Goal: Complete application form: Complete application form

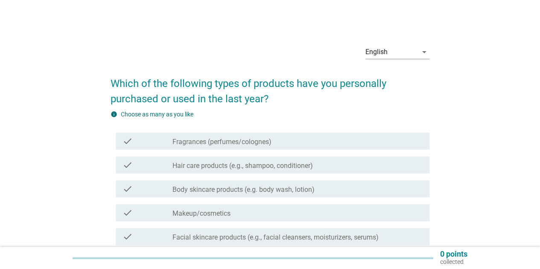
scroll to position [43, 0]
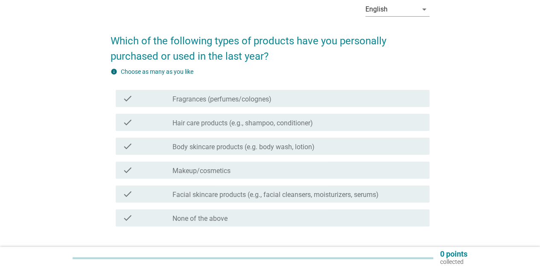
click at [306, 100] on div "check_box_outline_blank Fragrances (perfumes/colognes)" at bounding box center [297, 99] width 250 height 10
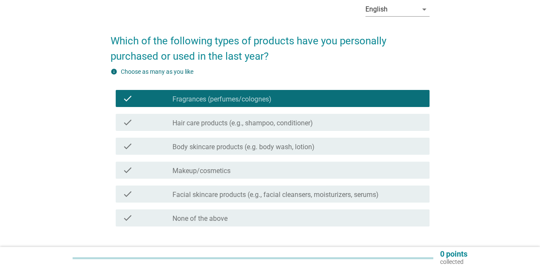
click at [306, 123] on label "Hair care products (e.g., shampoo, conditioner)" at bounding box center [242, 123] width 140 height 9
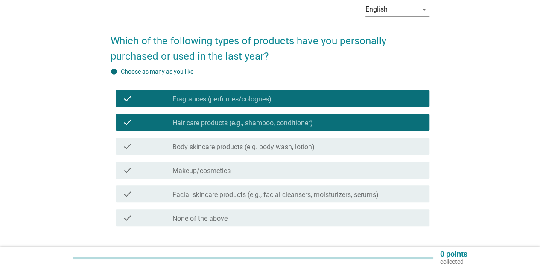
click at [303, 142] on div "check_box_outline_blank Body skincare products (e.g. body wash, lotion)" at bounding box center [297, 146] width 250 height 10
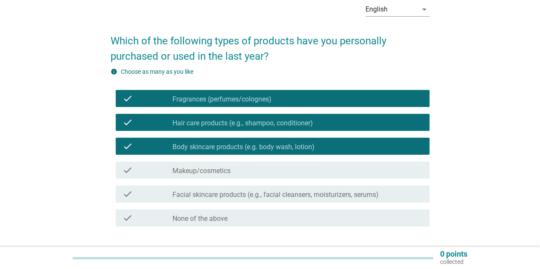
click at [296, 165] on div "check_box_outline_blank Makeup/cosmetics" at bounding box center [297, 170] width 250 height 10
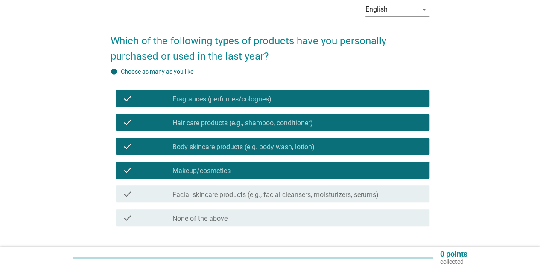
drag, startPoint x: 289, startPoint y: 195, endPoint x: 287, endPoint y: 200, distance: 5.6
click at [289, 195] on label "Facial skincare products (e.g., facial cleansers, moisturizers, serums)" at bounding box center [275, 195] width 206 height 9
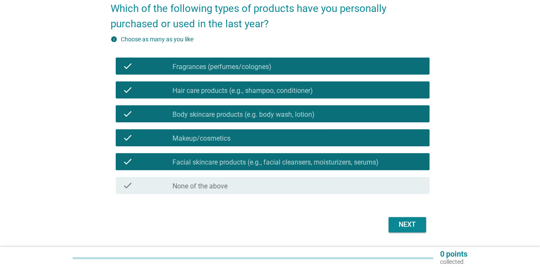
scroll to position [102, 0]
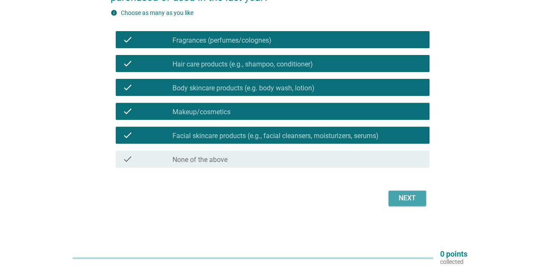
click at [395, 198] on div "Next" at bounding box center [407, 198] width 24 height 10
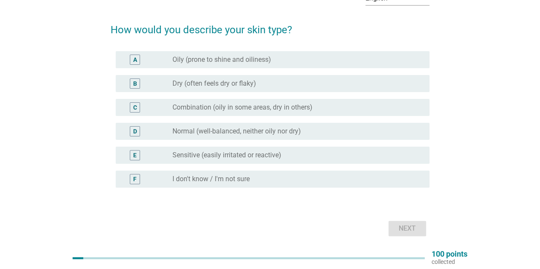
scroll to position [41, 0]
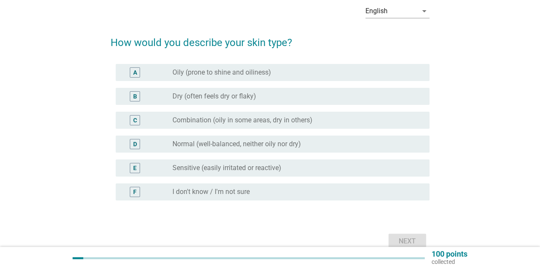
click at [315, 123] on div "radio_button_unchecked Combination (oily in some areas, dry in others)" at bounding box center [293, 120] width 243 height 9
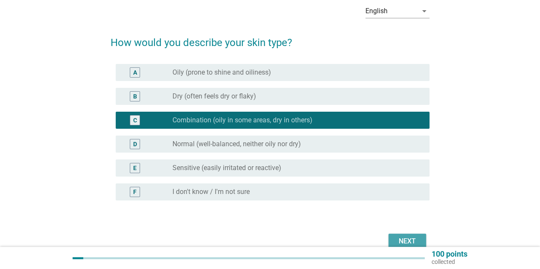
click at [415, 238] on div "Next" at bounding box center [407, 242] width 24 height 10
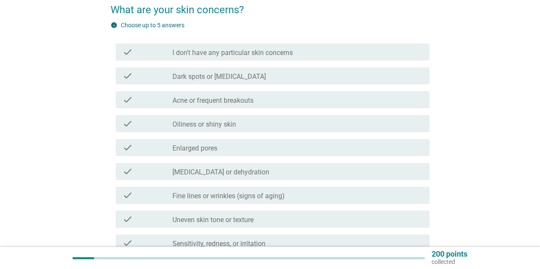
scroll to position [85, 0]
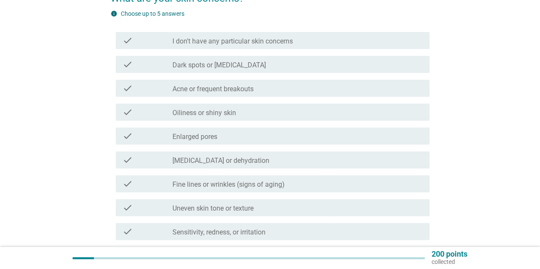
click at [281, 66] on div "check_box_outline_blank Dark spots or [MEDICAL_DATA]" at bounding box center [297, 64] width 250 height 10
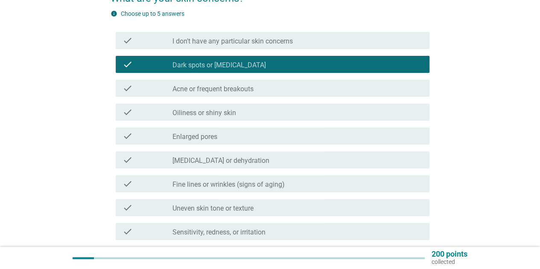
click at [283, 91] on div "check_box_outline_blank Acne or frequent breakouts" at bounding box center [297, 88] width 250 height 10
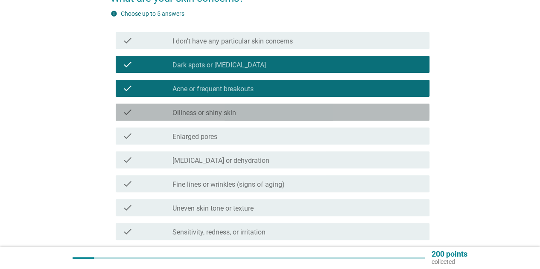
click at [275, 111] on div "check_box_outline_blank Oiliness or shiny skin" at bounding box center [297, 112] width 250 height 10
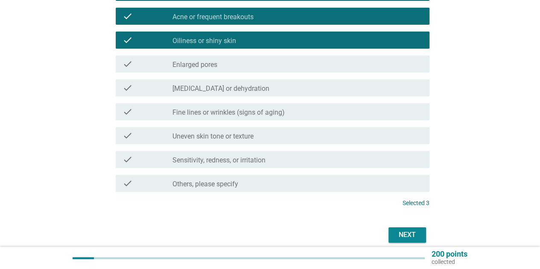
scroll to position [171, 0]
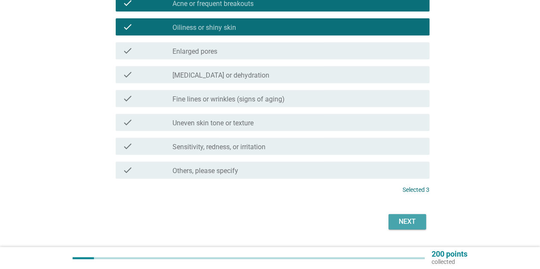
click at [416, 221] on div "Next" at bounding box center [407, 222] width 24 height 10
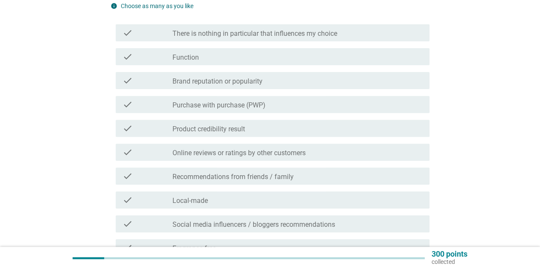
scroll to position [128, 0]
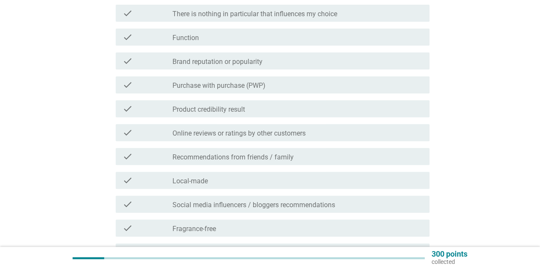
click at [281, 44] on div "check check_box_outline_blank Function" at bounding box center [273, 37] width 314 height 17
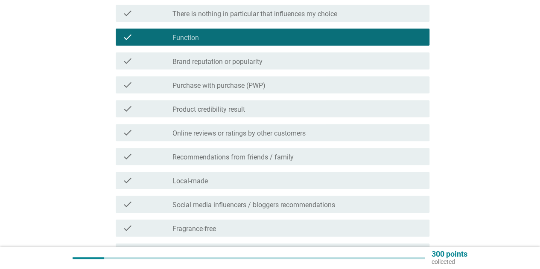
click at [266, 135] on label "Online reviews or ratings by other customers" at bounding box center [238, 133] width 133 height 9
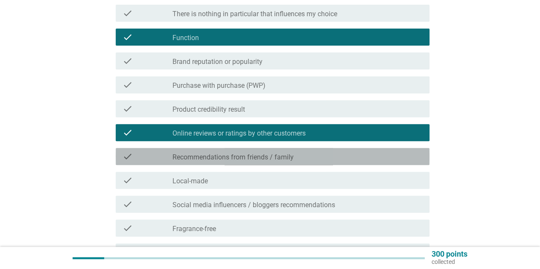
click at [267, 163] on div "check check_box_outline_blank Recommendations from friends / family" at bounding box center [273, 156] width 314 height 17
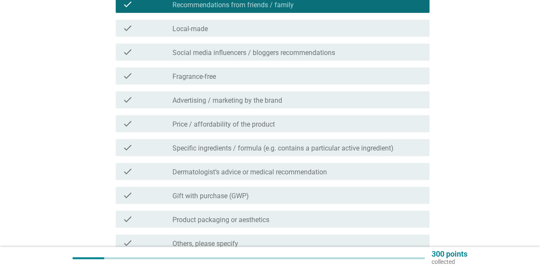
scroll to position [299, 0]
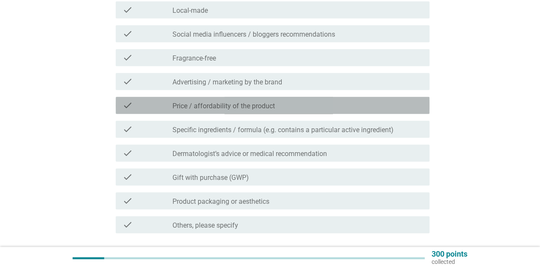
click at [289, 104] on div "check_box_outline_blank Price / affordability of the product" at bounding box center [297, 105] width 250 height 10
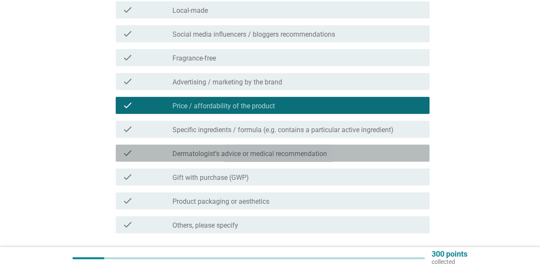
click at [293, 156] on label "Dermatologist’s advice or medical recommendation" at bounding box center [249, 154] width 155 height 9
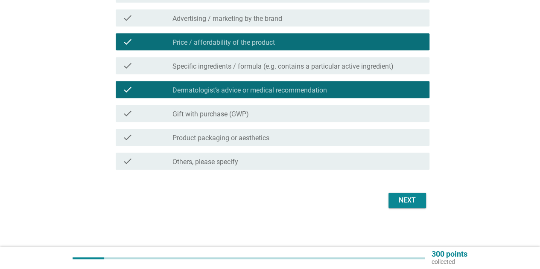
scroll to position [365, 0]
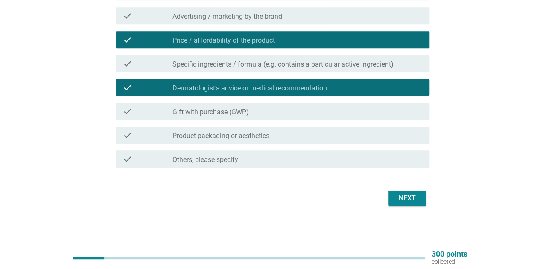
click at [408, 201] on div "Next" at bounding box center [407, 198] width 24 height 10
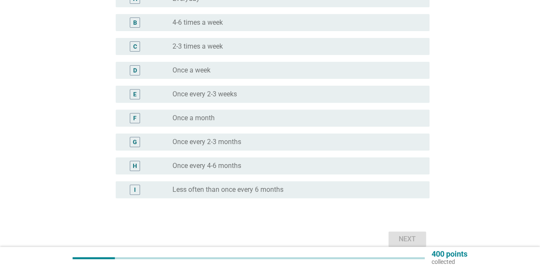
scroll to position [128, 0]
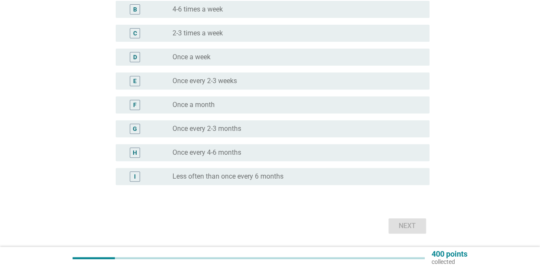
click at [267, 131] on div "radio_button_unchecked Once every 2-3 months" at bounding box center [293, 129] width 243 height 9
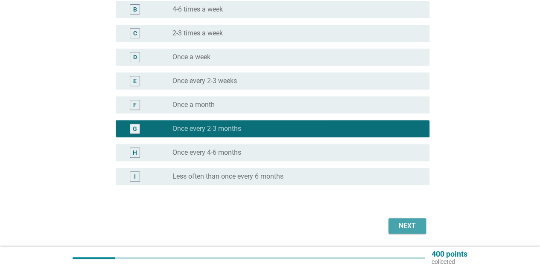
click at [411, 229] on div "Next" at bounding box center [407, 226] width 24 height 10
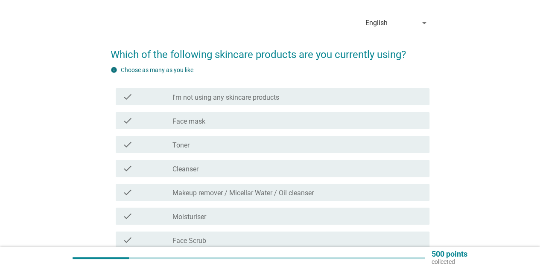
scroll to position [43, 0]
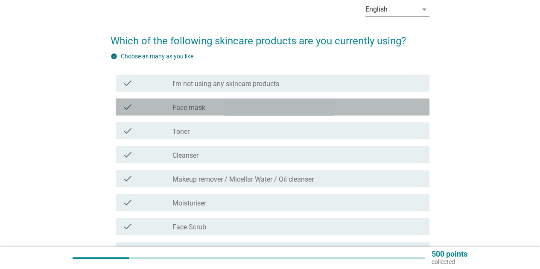
click at [272, 110] on div "check_box_outline_blank Face mask" at bounding box center [297, 107] width 250 height 10
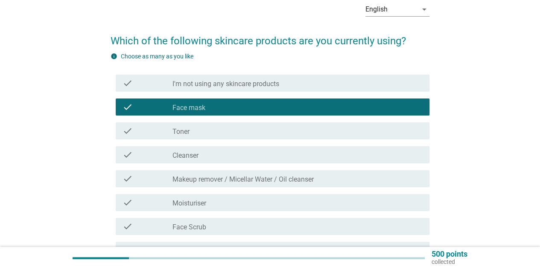
click at [261, 128] on div "check_box_outline_blank Toner" at bounding box center [297, 131] width 250 height 10
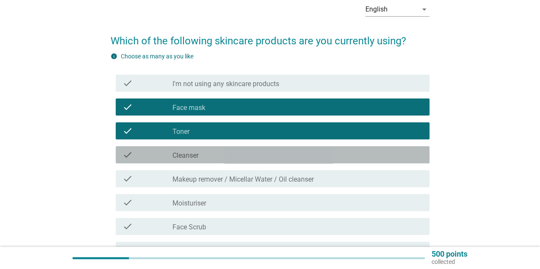
click at [249, 156] on div "check_box_outline_blank Cleanser" at bounding box center [297, 155] width 250 height 10
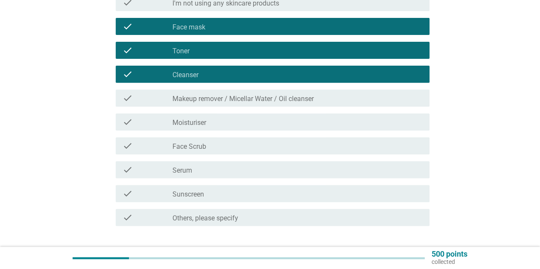
scroll to position [128, 0]
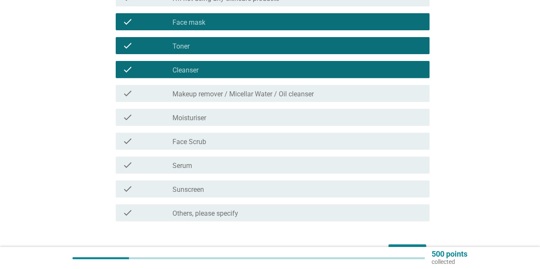
click at [271, 92] on label "Makeup remover / Micellar Water / Oil cleanser" at bounding box center [242, 94] width 141 height 9
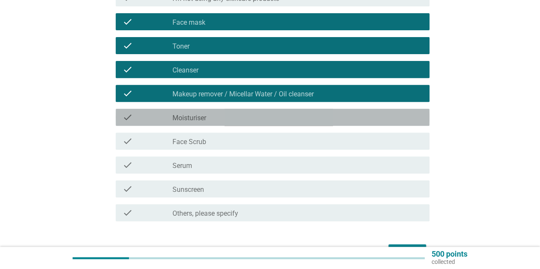
click at [261, 111] on div "check check_box_outline_blank Moisturiser" at bounding box center [273, 117] width 314 height 17
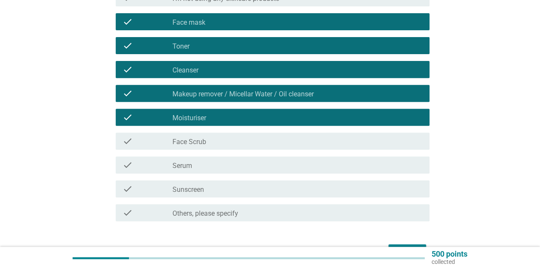
click at [251, 136] on div "check check_box_outline_blank Face Scrub" at bounding box center [273, 141] width 314 height 17
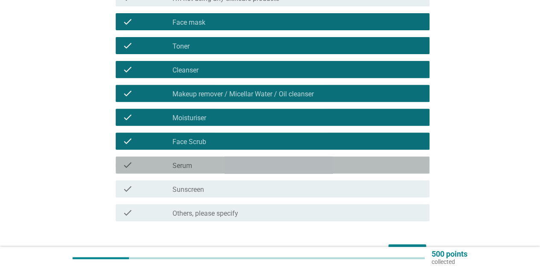
drag, startPoint x: 245, startPoint y: 170, endPoint x: 245, endPoint y: 175, distance: 6.0
click at [245, 170] on div "check_box_outline_blank Serum" at bounding box center [297, 165] width 250 height 10
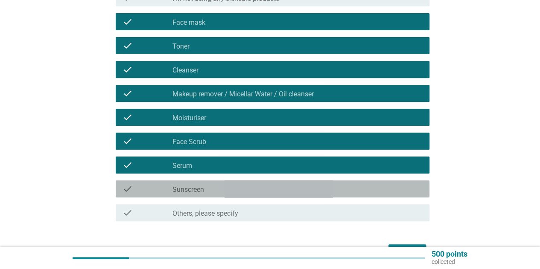
click at [245, 187] on div "check_box_outline_blank Sunscreen" at bounding box center [297, 189] width 250 height 10
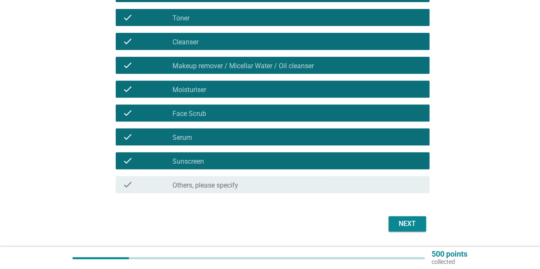
scroll to position [182, 0]
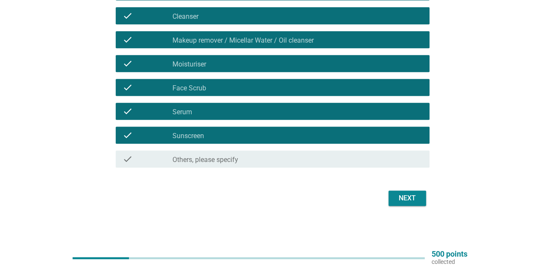
click at [400, 200] on div "Next" at bounding box center [407, 198] width 24 height 10
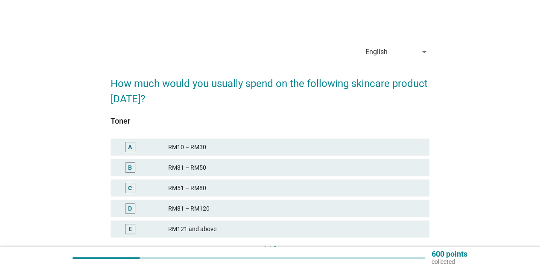
scroll to position [43, 0]
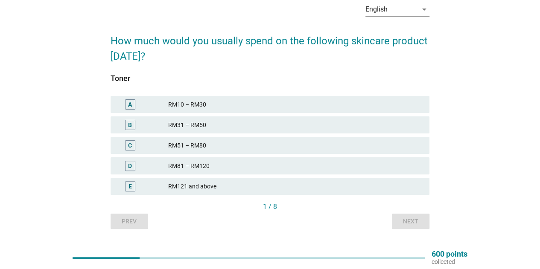
click at [228, 186] on div "RM121 and above" at bounding box center [295, 186] width 254 height 10
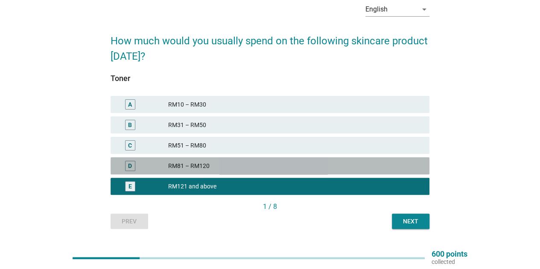
click at [387, 173] on div "D RM81 – RM120" at bounding box center [270, 166] width 319 height 17
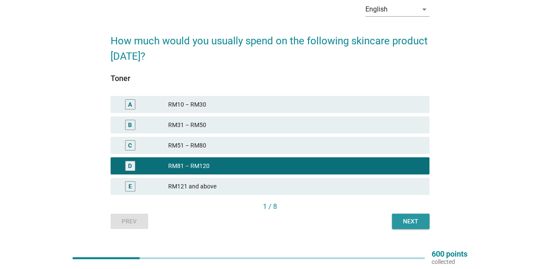
click at [412, 221] on div "Next" at bounding box center [411, 221] width 24 height 9
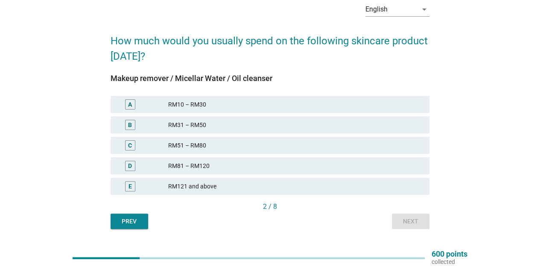
click at [129, 219] on div "Prev" at bounding box center [129, 221] width 24 height 9
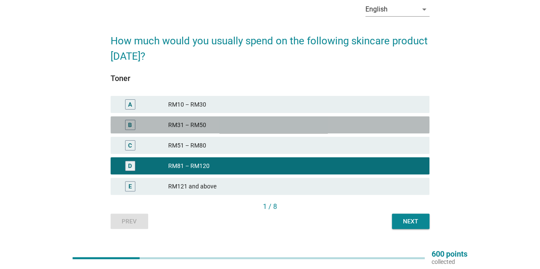
drag, startPoint x: 237, startPoint y: 124, endPoint x: 267, endPoint y: 144, distance: 35.4
click at [237, 124] on div "RM31 – RM50" at bounding box center [295, 125] width 254 height 10
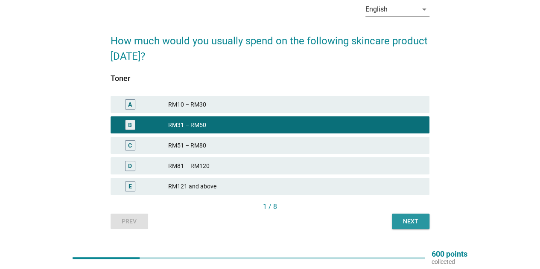
click at [423, 219] on button "Next" at bounding box center [411, 221] width 38 height 15
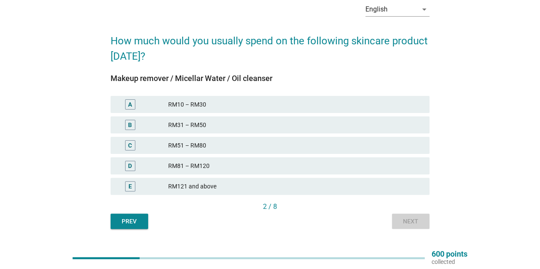
scroll to position [0, 0]
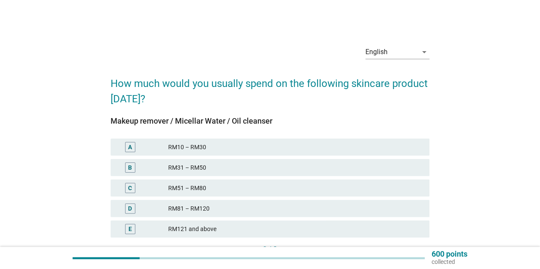
click at [299, 165] on div "RM31 – RM50" at bounding box center [295, 168] width 254 height 10
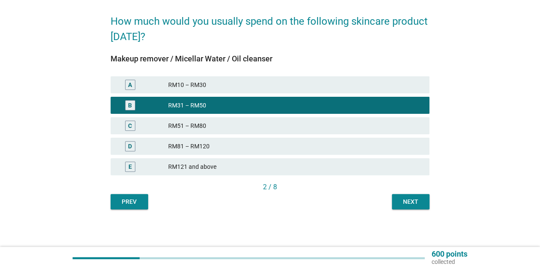
scroll to position [63, 0]
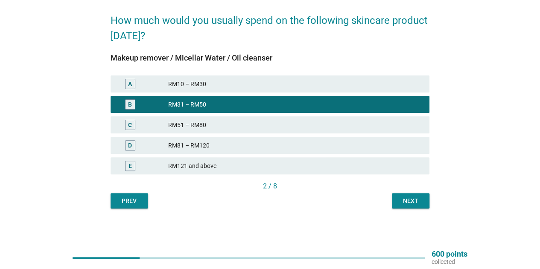
click at [403, 200] on div "Next" at bounding box center [411, 201] width 24 height 9
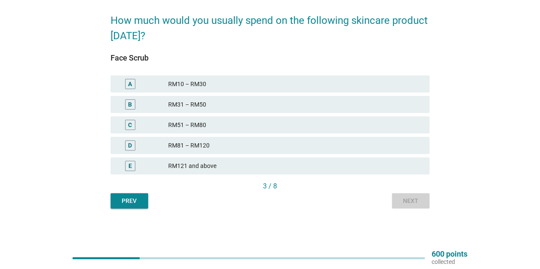
scroll to position [0, 0]
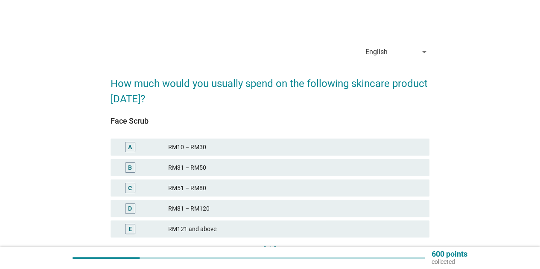
click at [345, 168] on div "RM31 – RM50" at bounding box center [295, 168] width 254 height 10
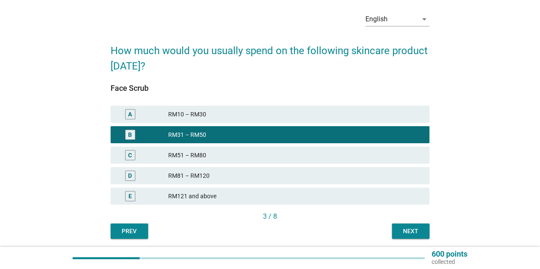
scroll to position [63, 0]
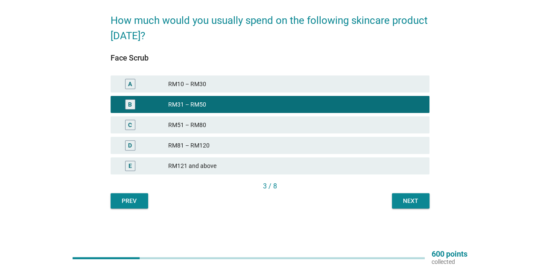
click at [425, 198] on button "Next" at bounding box center [411, 200] width 38 height 15
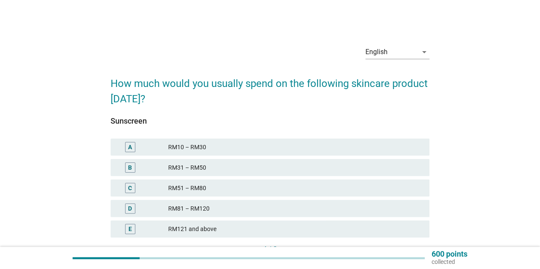
click at [322, 167] on div "RM31 – RM50" at bounding box center [295, 168] width 254 height 10
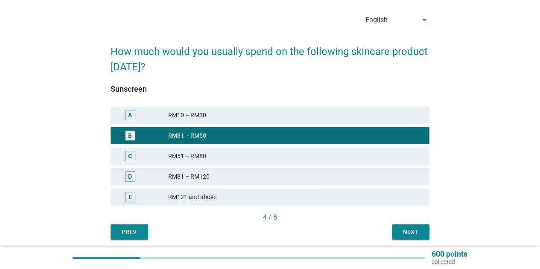
scroll to position [63, 0]
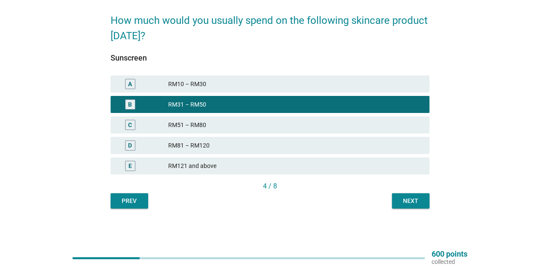
click at [418, 202] on div "Next" at bounding box center [411, 201] width 24 height 9
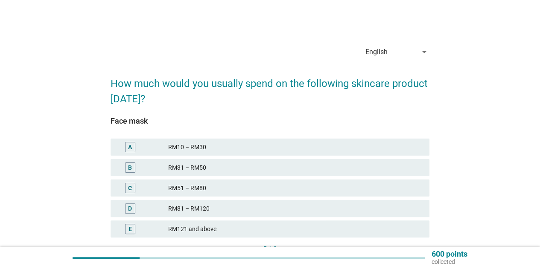
click at [334, 170] on div "RM31 – RM50" at bounding box center [295, 168] width 254 height 10
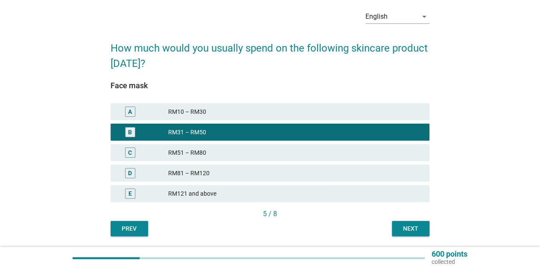
scroll to position [63, 0]
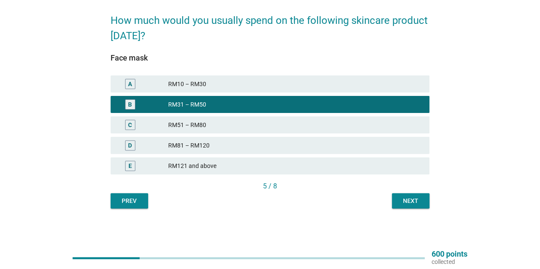
click at [340, 128] on div "RM51 – RM80" at bounding box center [295, 125] width 254 height 10
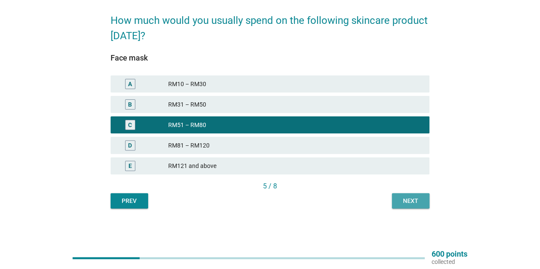
click at [423, 199] on button "Next" at bounding box center [411, 200] width 38 height 15
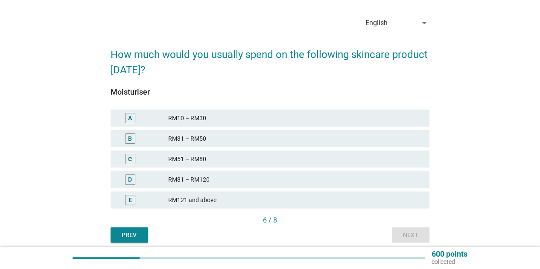
scroll to position [43, 0]
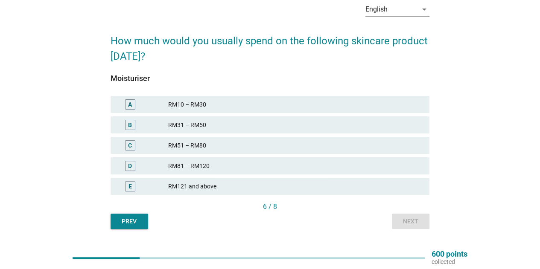
click at [283, 143] on div "RM51 – RM80" at bounding box center [295, 145] width 254 height 10
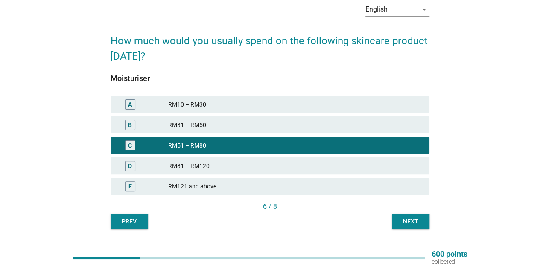
click at [398, 220] on button "Next" at bounding box center [411, 221] width 38 height 15
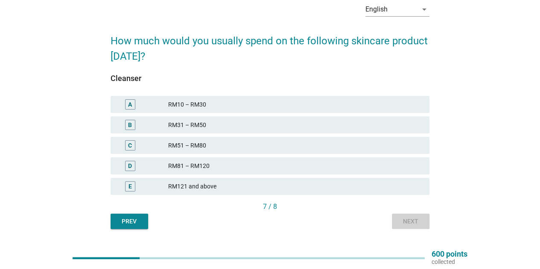
scroll to position [0, 0]
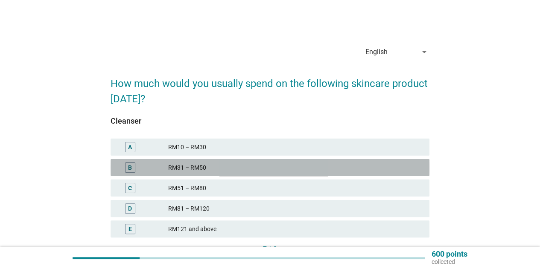
click at [272, 164] on div "RM31 – RM50" at bounding box center [295, 168] width 254 height 10
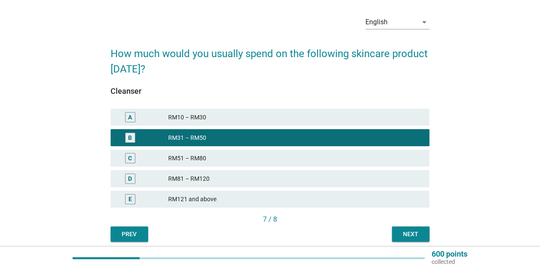
scroll to position [63, 0]
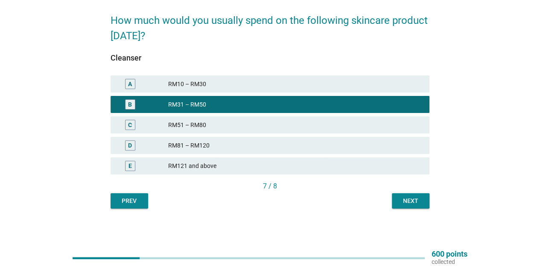
click at [406, 207] on button "Next" at bounding box center [411, 200] width 38 height 15
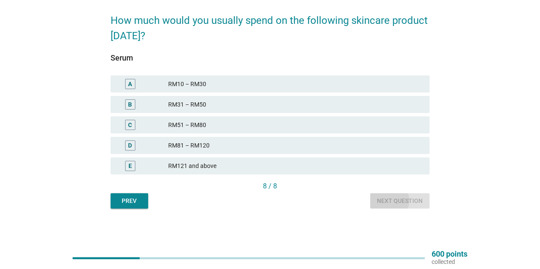
scroll to position [0, 0]
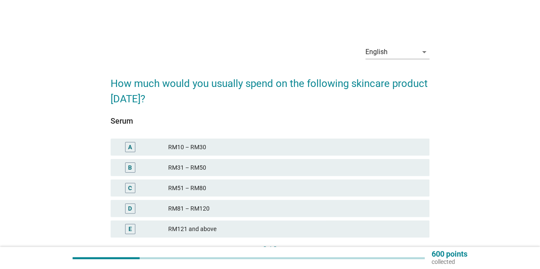
click at [275, 168] on div "RM31 – RM50" at bounding box center [295, 168] width 254 height 10
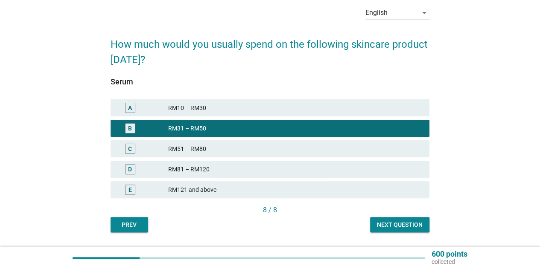
scroll to position [63, 0]
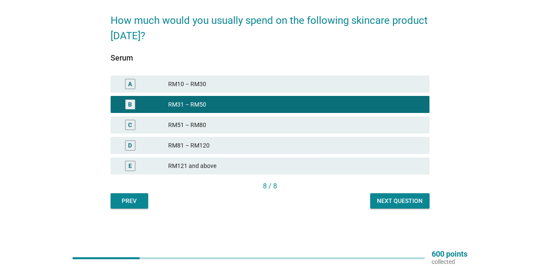
click at [410, 204] on div "Next question" at bounding box center [400, 201] width 46 height 9
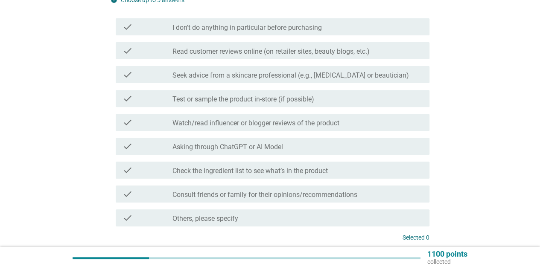
scroll to position [128, 0]
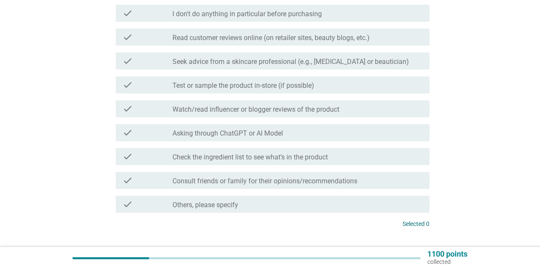
click at [302, 43] on div "check check_box_outline_blank Read customer reviews online (on retailer sites, …" at bounding box center [273, 37] width 314 height 17
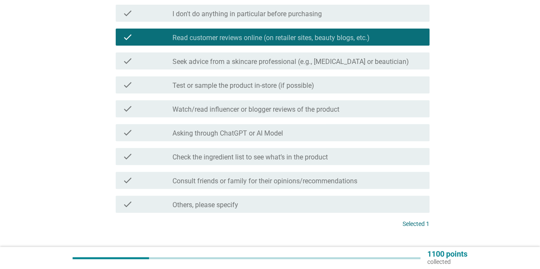
click at [227, 132] on label "Asking through ChatGPT or AI Model" at bounding box center [227, 133] width 111 height 9
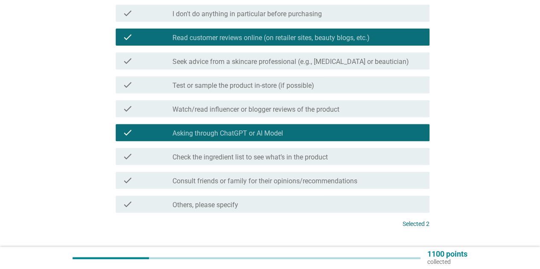
click at [232, 158] on label "Check the ingredient list to see what’s in the product" at bounding box center [249, 157] width 155 height 9
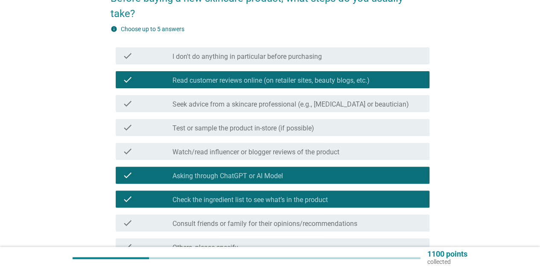
scroll to position [171, 0]
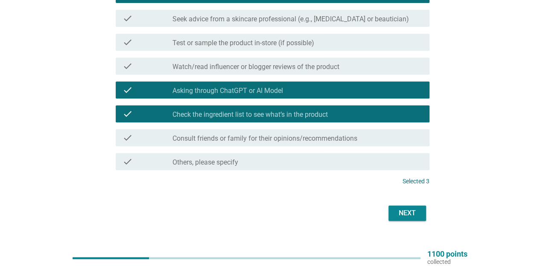
click at [402, 210] on div "Next" at bounding box center [407, 213] width 24 height 10
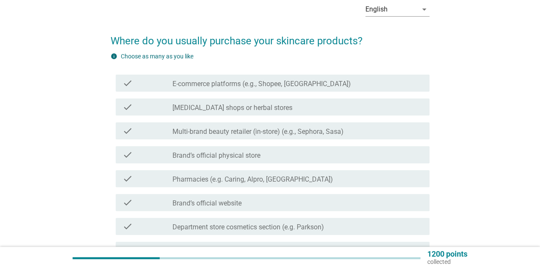
scroll to position [0, 0]
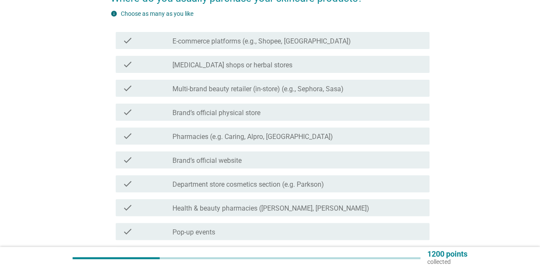
click at [276, 41] on label "E-commerce platforms (e.g., Shopee, [GEOGRAPHIC_DATA])" at bounding box center [261, 41] width 178 height 9
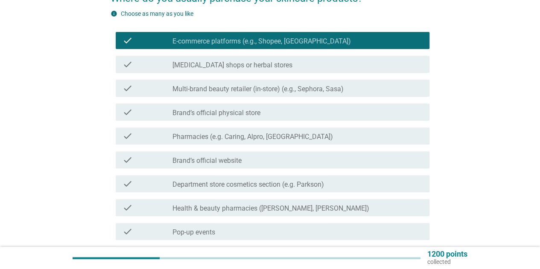
click at [243, 90] on label "Multi-brand beauty retailer (in-store) (e.g., Sephora, Sasa)" at bounding box center [257, 89] width 171 height 9
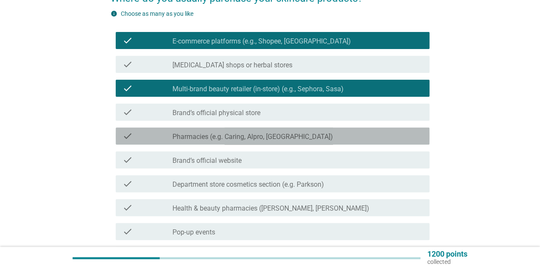
click at [222, 136] on label "Pharmacies (e.g. Caring, Alpro, [GEOGRAPHIC_DATA])" at bounding box center [252, 137] width 161 height 9
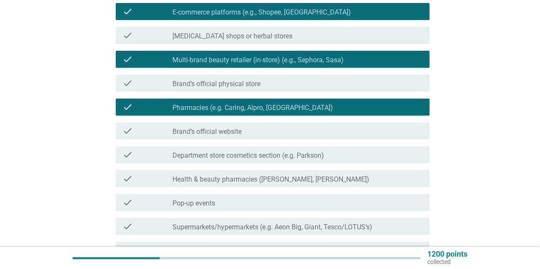
scroll to position [128, 0]
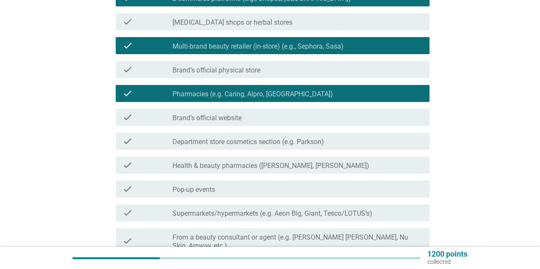
click at [286, 167] on label "Health & beauty pharmacies ([PERSON_NAME], [PERSON_NAME])" at bounding box center [270, 166] width 197 height 9
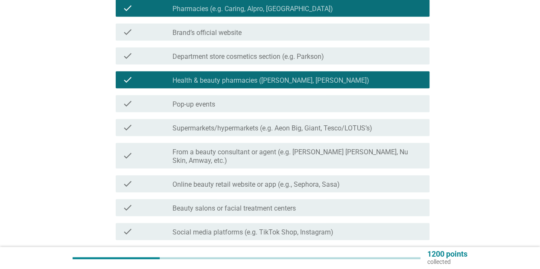
scroll to position [256, 0]
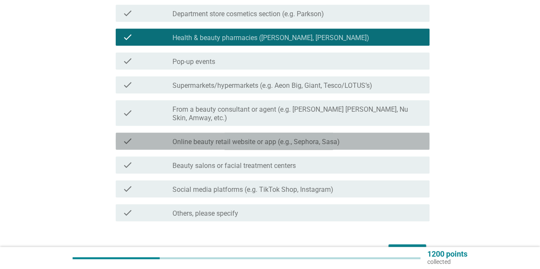
click at [356, 136] on div "check_box_outline_blank Online beauty retail website or app (e.g., Sephora, Sas…" at bounding box center [297, 141] width 250 height 10
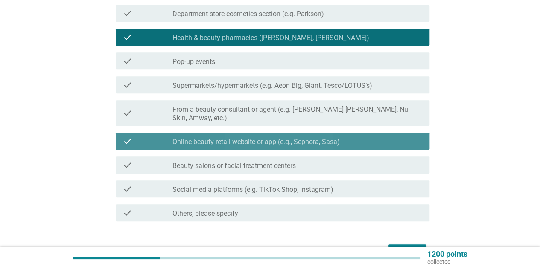
click at [356, 136] on div "check_box_outline_blank Online beauty retail website or app (e.g., Sephora, Sas…" at bounding box center [297, 141] width 250 height 10
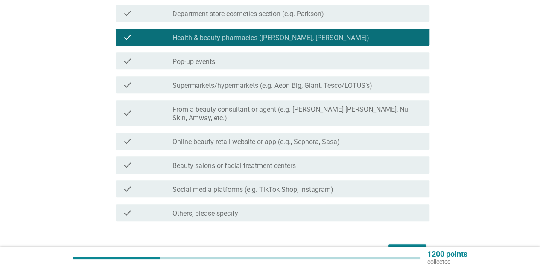
click at [365, 184] on div "check_box_outline_blank Social media platforms (e.g. TikTok Shop, Instagram)" at bounding box center [297, 189] width 250 height 10
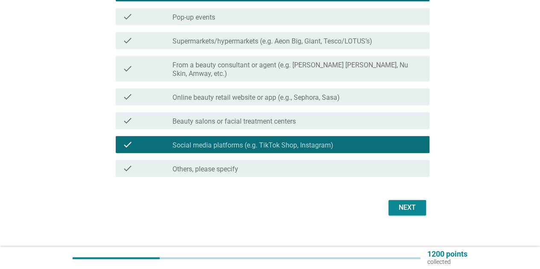
scroll to position [301, 0]
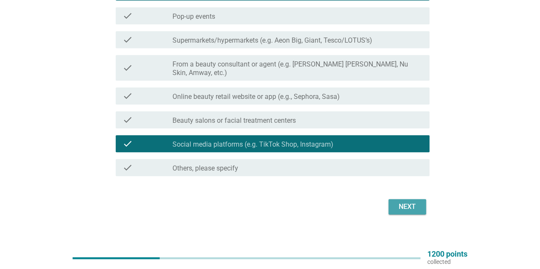
click at [416, 205] on button "Next" at bounding box center [408, 206] width 38 height 15
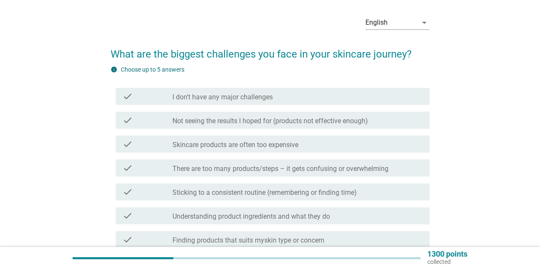
scroll to position [43, 0]
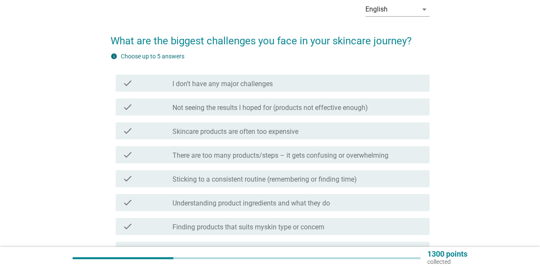
click at [368, 152] on label "There are too many products/steps – it gets confusing or overwhelming" at bounding box center [280, 156] width 216 height 9
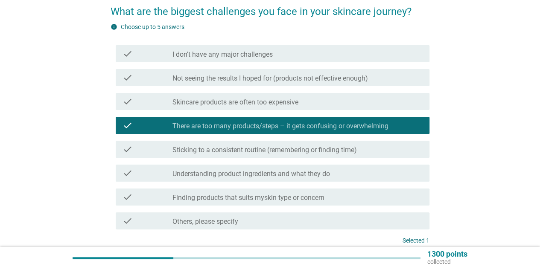
scroll to position [85, 0]
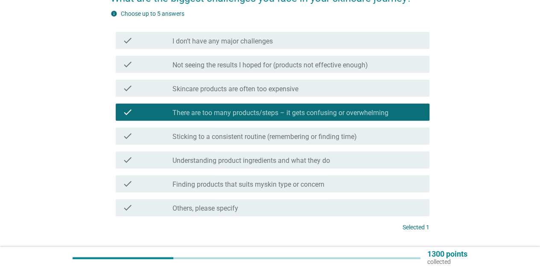
click at [367, 137] on div "check_box_outline_blank Sticking to a consistent routine (remembering or findin…" at bounding box center [297, 136] width 250 height 10
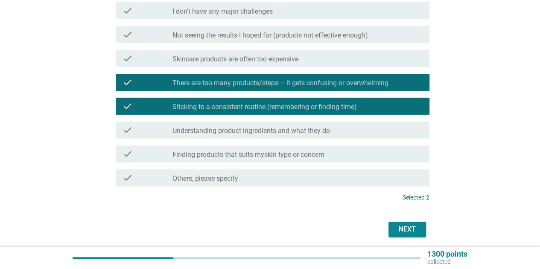
scroll to position [128, 0]
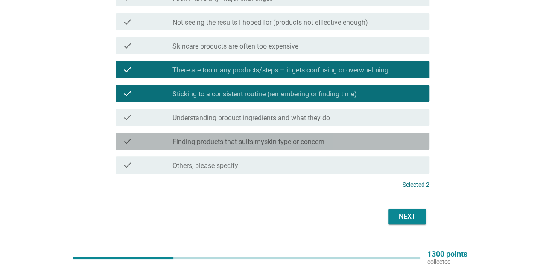
click at [361, 146] on div "check check_box_outline_blank Finding products that suits myskin type or concern" at bounding box center [273, 141] width 314 height 17
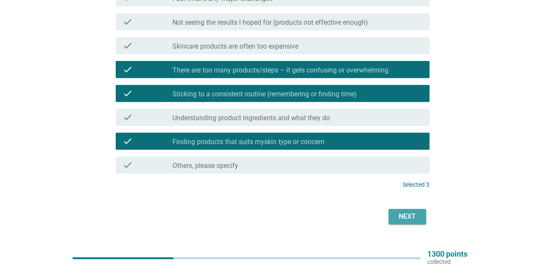
click at [403, 218] on div "Next" at bounding box center [407, 217] width 24 height 10
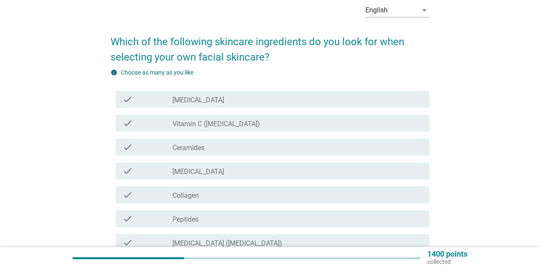
scroll to position [43, 0]
click at [288, 100] on div "check_box_outline_blank [MEDICAL_DATA]" at bounding box center [297, 99] width 250 height 10
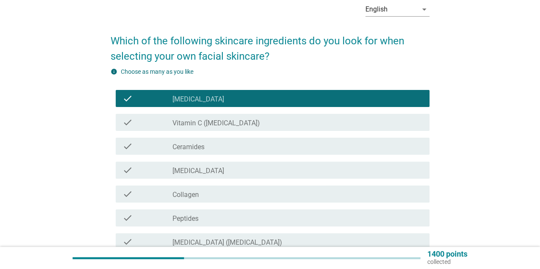
scroll to position [128, 0]
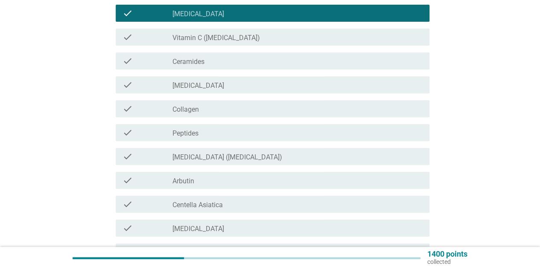
click at [278, 62] on div "check_box_outline_blank Ceramides" at bounding box center [297, 61] width 250 height 10
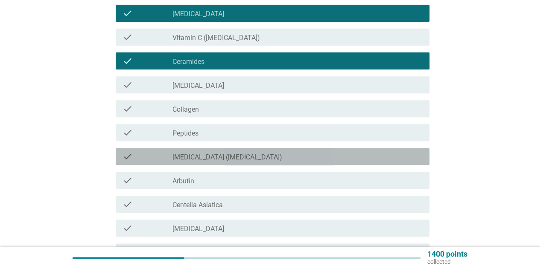
click at [247, 157] on label "[MEDICAL_DATA] ([MEDICAL_DATA])" at bounding box center [227, 157] width 110 height 9
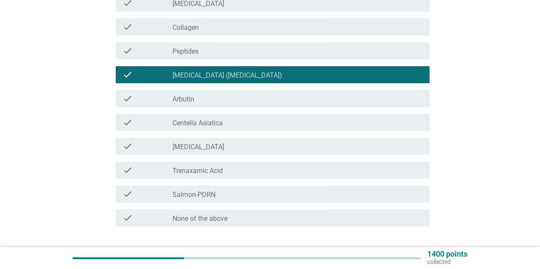
scroll to position [256, 0]
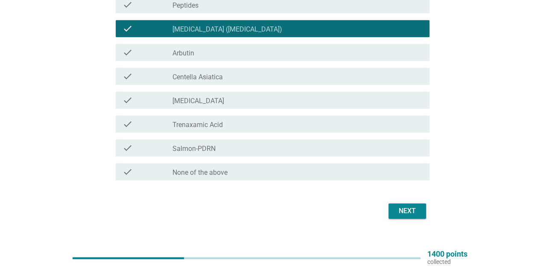
click at [253, 103] on div "check_box_outline_blank [MEDICAL_DATA]" at bounding box center [297, 100] width 250 height 10
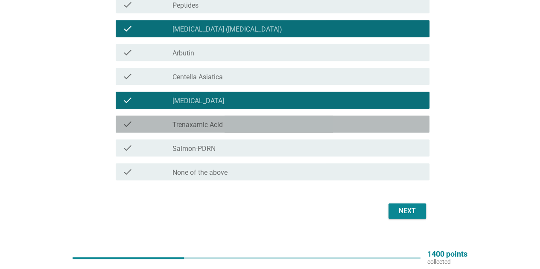
click at [250, 125] on div "check_box_outline_blank Trenaxamic Acid" at bounding box center [297, 124] width 250 height 10
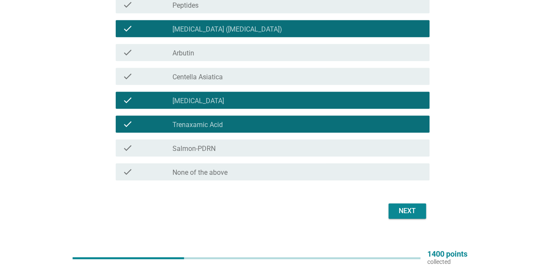
click at [400, 212] on div "Next" at bounding box center [407, 211] width 24 height 10
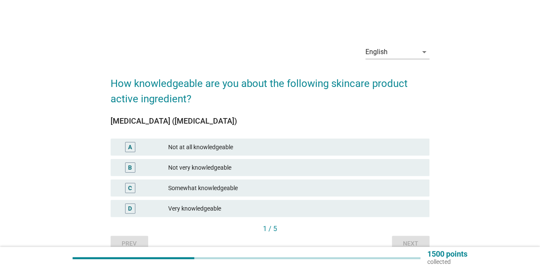
click at [208, 186] on div "Somewhat knowledgeable" at bounding box center [295, 188] width 254 height 10
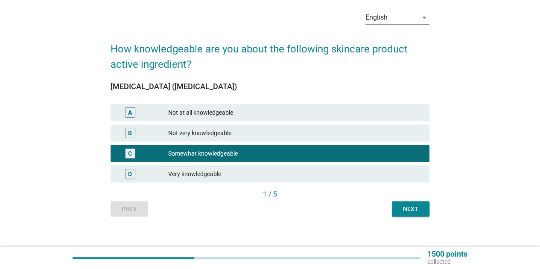
scroll to position [43, 0]
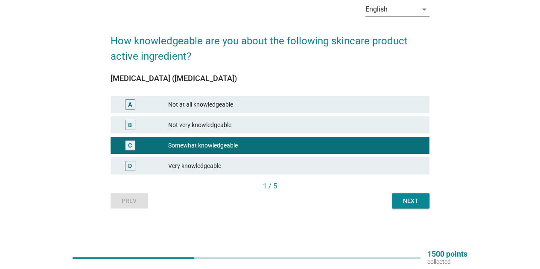
click at [403, 202] on div "Next" at bounding box center [411, 201] width 24 height 9
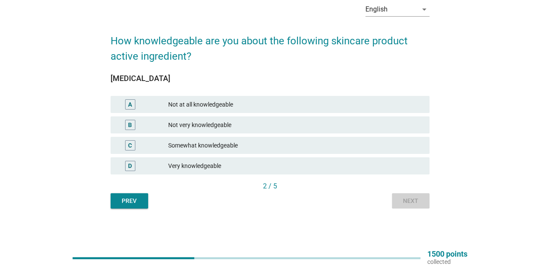
scroll to position [0, 0]
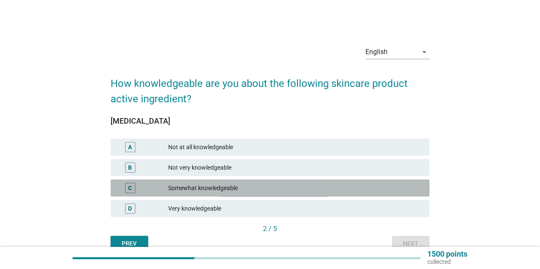
click at [253, 188] on div "Somewhat knowledgeable" at bounding box center [295, 188] width 254 height 10
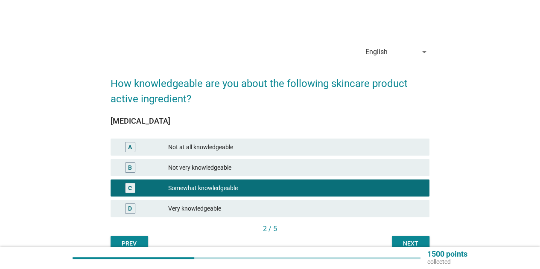
click at [400, 240] on div "Next" at bounding box center [411, 244] width 24 height 9
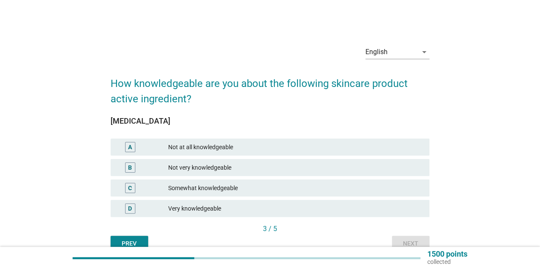
click at [281, 186] on div "Somewhat knowledgeable" at bounding box center [295, 188] width 254 height 10
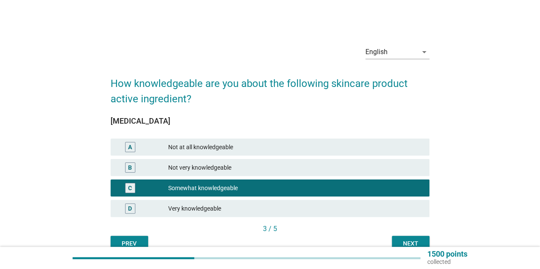
click at [404, 238] on button "Next" at bounding box center [411, 243] width 38 height 15
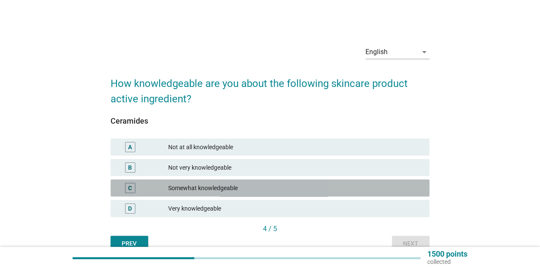
click at [264, 187] on div "Somewhat knowledgeable" at bounding box center [295, 188] width 254 height 10
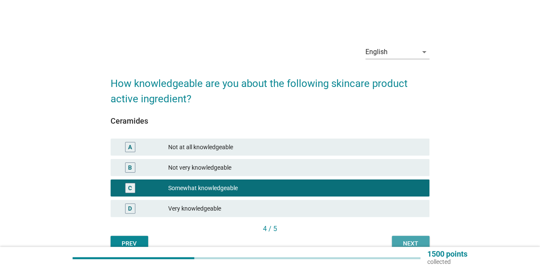
click at [402, 241] on div "Next" at bounding box center [411, 244] width 24 height 9
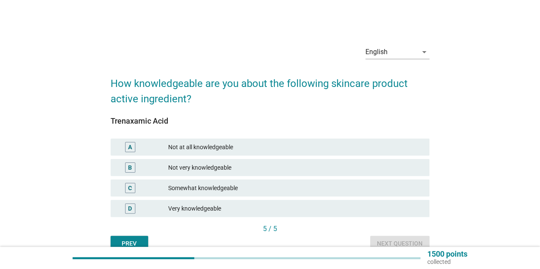
click at [267, 187] on div "Somewhat knowledgeable" at bounding box center [295, 188] width 254 height 10
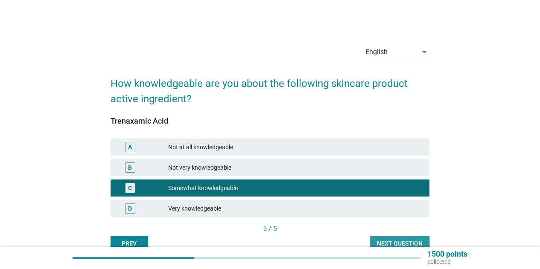
click at [400, 240] on button "Next question" at bounding box center [399, 243] width 59 height 15
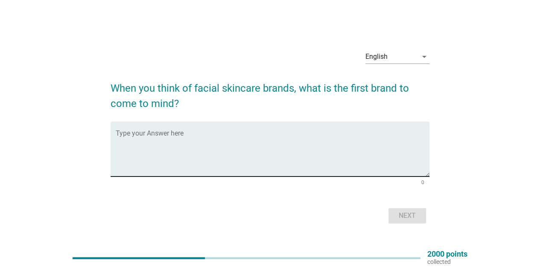
click at [253, 150] on textarea "Type your Answer here" at bounding box center [273, 154] width 314 height 45
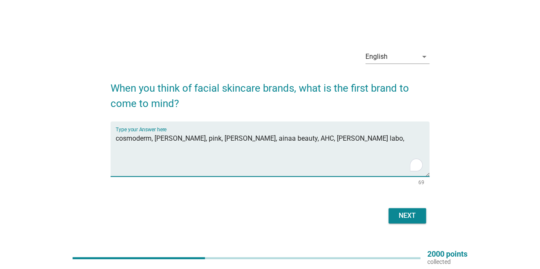
type textarea "cosmoderm, [PERSON_NAME], pink, [PERSON_NAME], ainaa beauty, AHC, [PERSON_NAME]…"
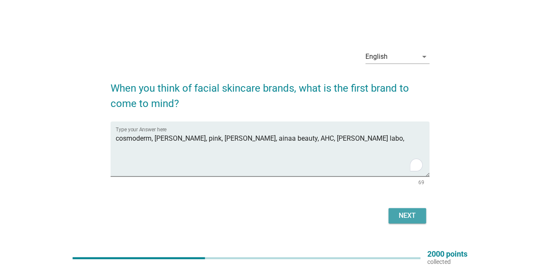
click at [411, 218] on div "Next" at bounding box center [407, 216] width 24 height 10
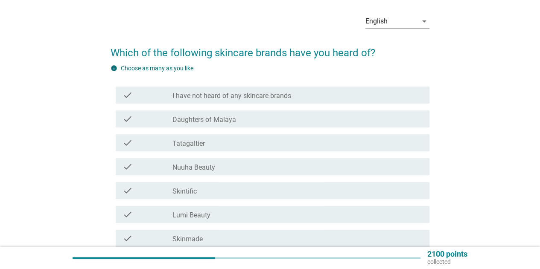
scroll to position [43, 0]
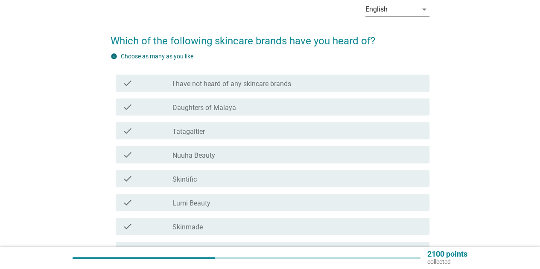
click at [278, 105] on div "check_box_outline_blank Daughters of Malaya" at bounding box center [297, 107] width 250 height 10
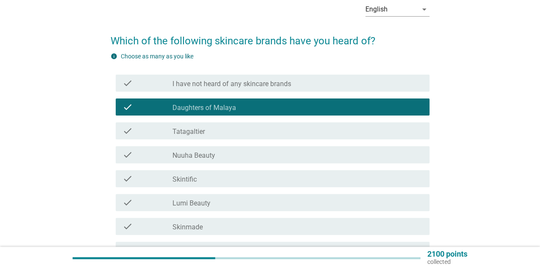
click at [271, 130] on div "check_box_outline_blank Tatagaltier" at bounding box center [297, 131] width 250 height 10
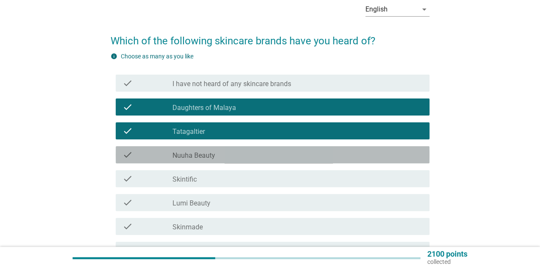
click at [268, 159] on div "check_box_outline_blank Nuuha Beauty" at bounding box center [297, 155] width 250 height 10
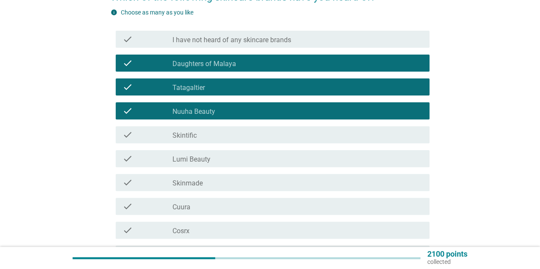
scroll to position [128, 0]
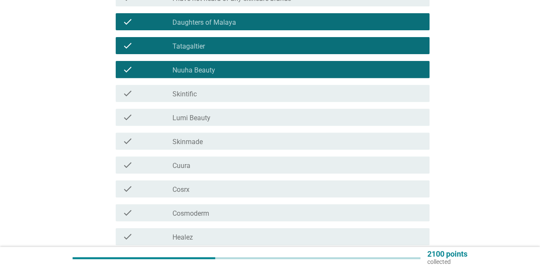
click at [266, 98] on div "check_box_outline_blank Skintific" at bounding box center [297, 93] width 250 height 10
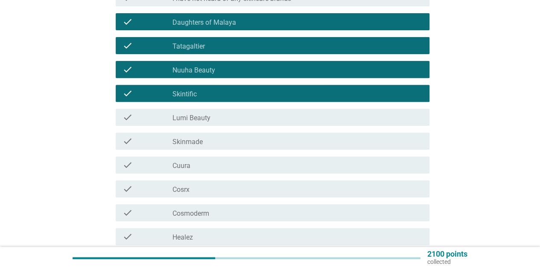
click at [265, 117] on div "check_box_outline_blank Lumi Beauty" at bounding box center [297, 117] width 250 height 10
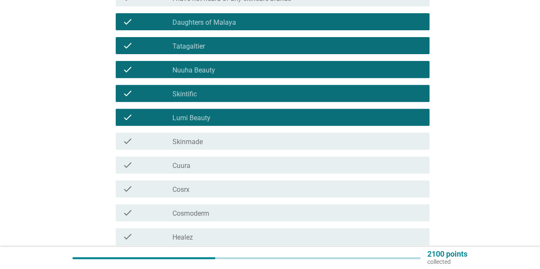
click at [266, 143] on div "check_box_outline_blank Skinmade" at bounding box center [297, 141] width 250 height 10
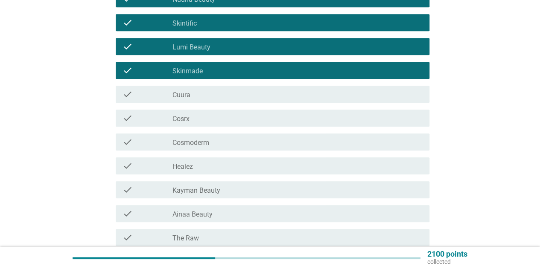
scroll to position [213, 0]
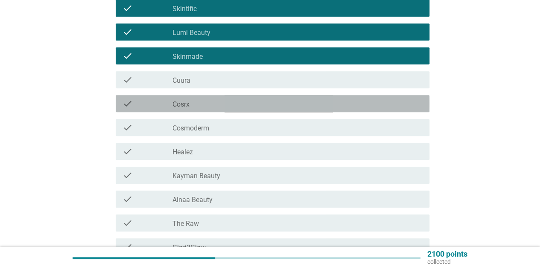
click at [240, 105] on div "check_box_outline_blank Cosrx" at bounding box center [297, 104] width 250 height 10
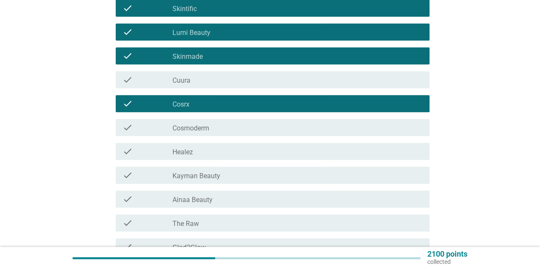
click at [243, 128] on div "check_box_outline_blank Cosmoderm" at bounding box center [297, 128] width 250 height 10
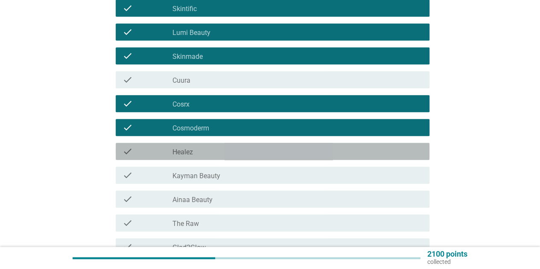
click at [248, 154] on div "check_box_outline_blank Healez" at bounding box center [297, 151] width 250 height 10
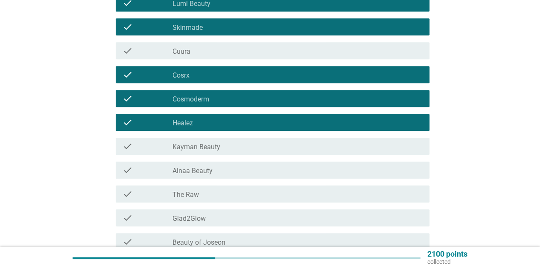
scroll to position [256, 0]
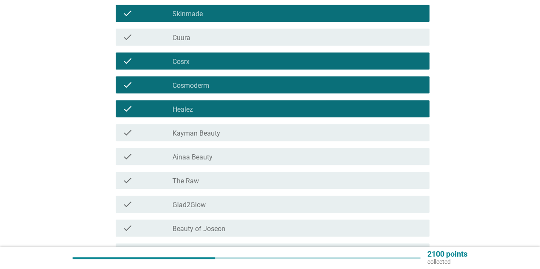
click at [247, 136] on div "check_box_outline_blank Kayman Beauty" at bounding box center [297, 133] width 250 height 10
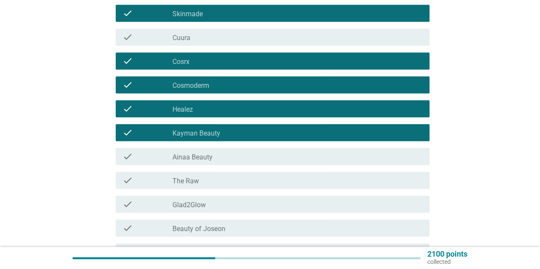
click at [248, 163] on div "check check_box_outline_blank Ainaa Beauty" at bounding box center [273, 156] width 314 height 17
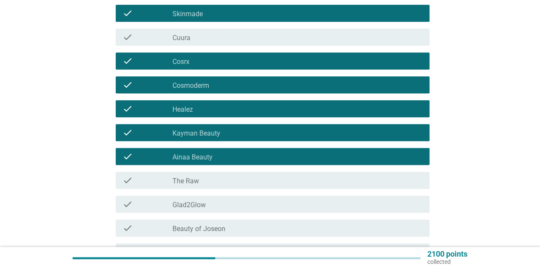
click at [250, 180] on div "check_box_outline_blank The Raw" at bounding box center [297, 180] width 250 height 10
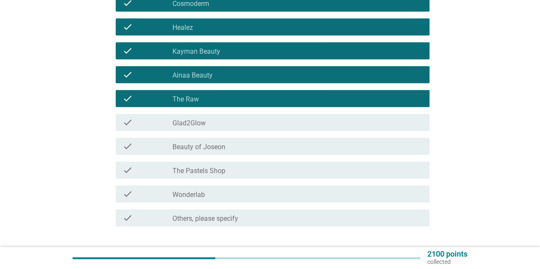
scroll to position [299, 0]
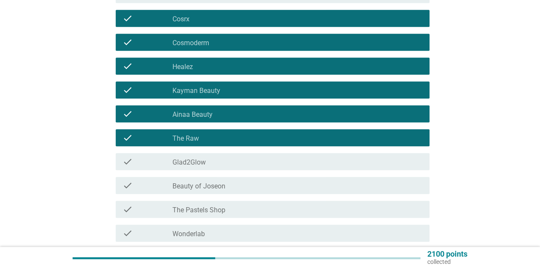
click at [247, 164] on div "check_box_outline_blank Glad2Glow" at bounding box center [297, 162] width 250 height 10
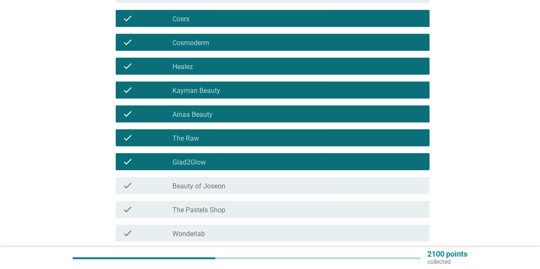
drag, startPoint x: 252, startPoint y: 190, endPoint x: 252, endPoint y: 196, distance: 6.0
click at [252, 191] on div "check check_box_outline_blank Beauty of Joseon" at bounding box center [273, 185] width 314 height 17
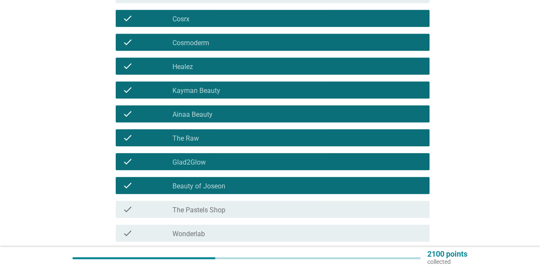
scroll to position [384, 0]
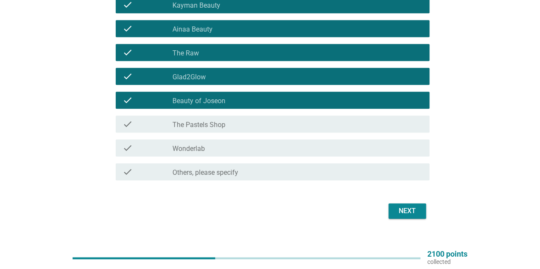
click at [247, 124] on div "check_box_outline_blank The Pastels Shop" at bounding box center [297, 124] width 250 height 10
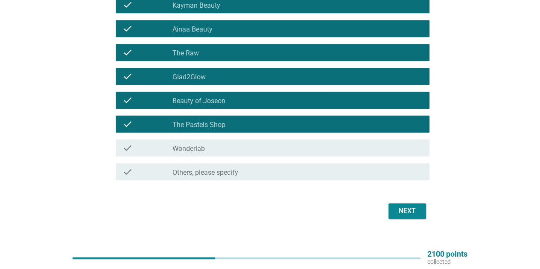
click at [242, 147] on div "check_box_outline_blank Wonderlab" at bounding box center [297, 148] width 250 height 10
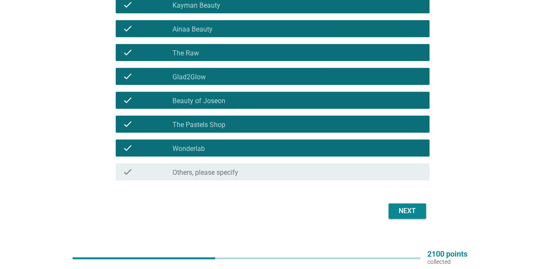
click at [402, 211] on div "Next" at bounding box center [407, 211] width 24 height 10
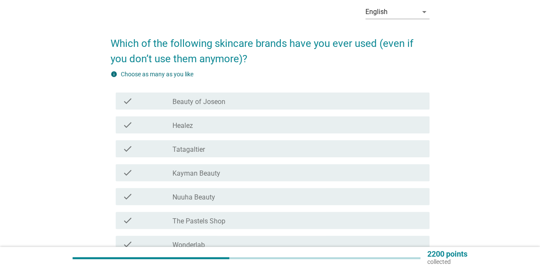
scroll to position [85, 0]
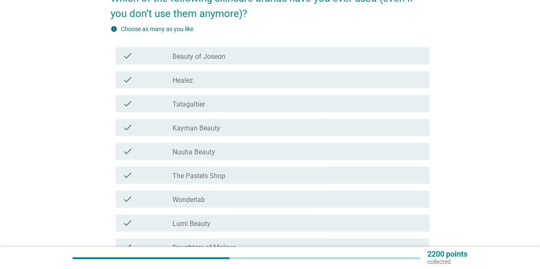
click at [332, 79] on div "check_box_outline_blank Healez" at bounding box center [297, 80] width 250 height 10
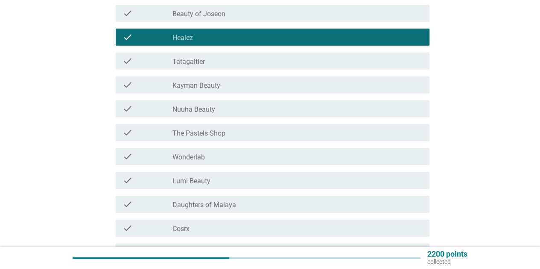
scroll to position [171, 0]
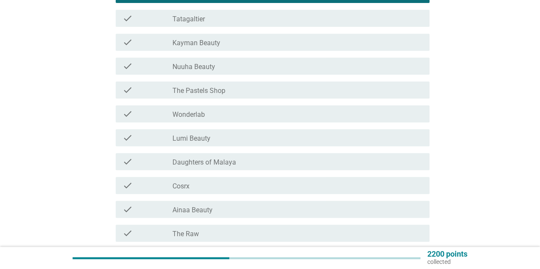
click at [260, 92] on div "check_box_outline_blank The Pastels Shop" at bounding box center [297, 90] width 250 height 10
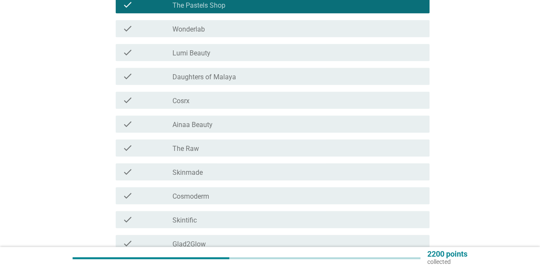
scroll to position [299, 0]
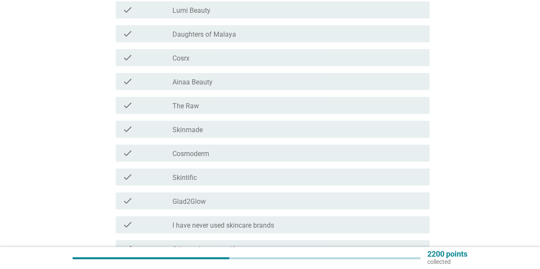
click at [244, 57] on div "check_box_outline_blank Cosrx" at bounding box center [297, 58] width 250 height 10
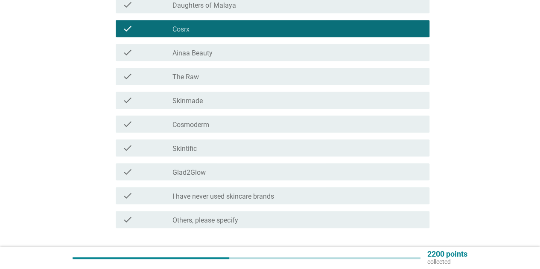
scroll to position [342, 0]
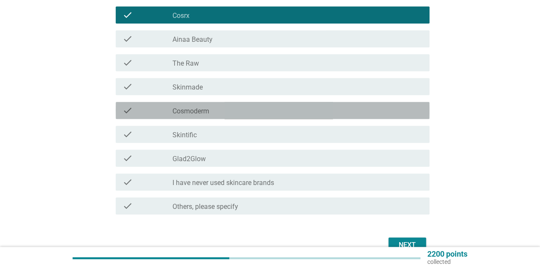
click at [224, 113] on div "check_box_outline_blank Cosmoderm" at bounding box center [297, 110] width 250 height 10
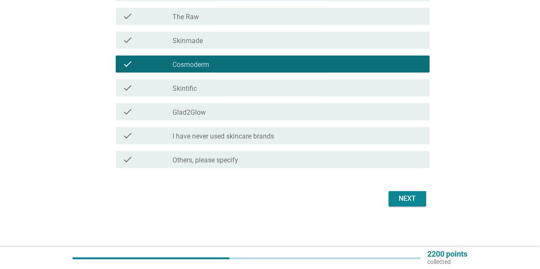
scroll to position [389, 0]
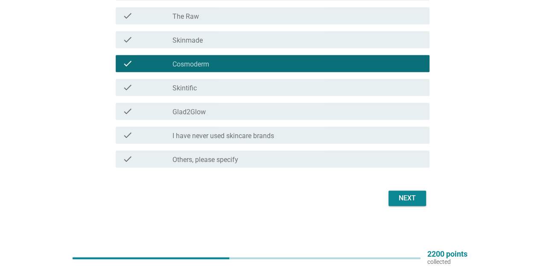
click at [404, 199] on div "Next" at bounding box center [407, 198] width 24 height 10
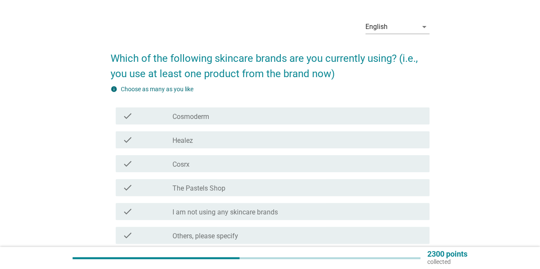
scroll to position [43, 0]
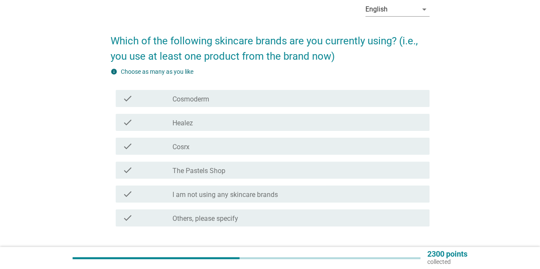
click at [216, 99] on div "check_box Cosmoderm" at bounding box center [297, 99] width 250 height 10
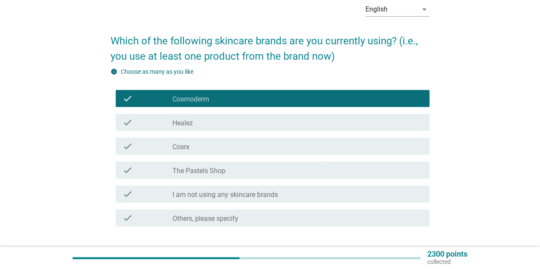
click at [208, 122] on div "check_box_outline_blank Healez" at bounding box center [297, 122] width 250 height 10
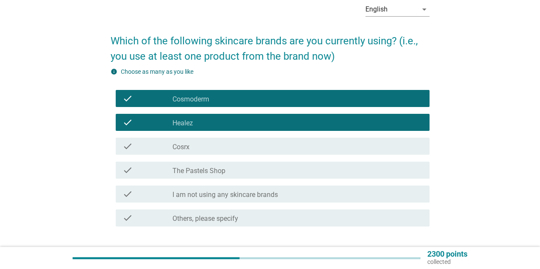
scroll to position [85, 0]
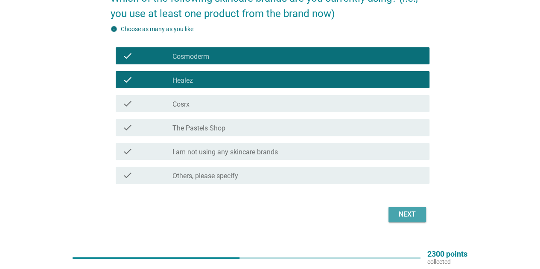
click at [409, 214] on div "Next" at bounding box center [407, 215] width 24 height 10
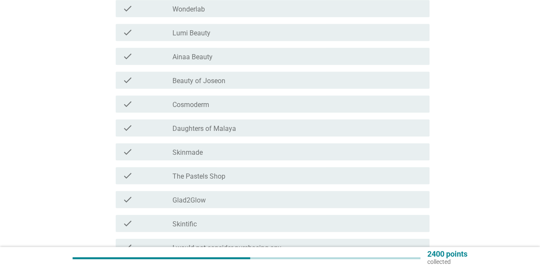
scroll to position [256, 0]
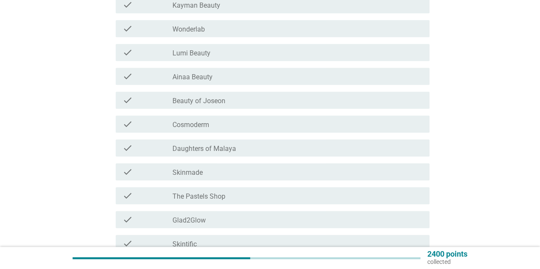
click at [223, 124] on div "check_box Cosmoderm" at bounding box center [297, 124] width 250 height 10
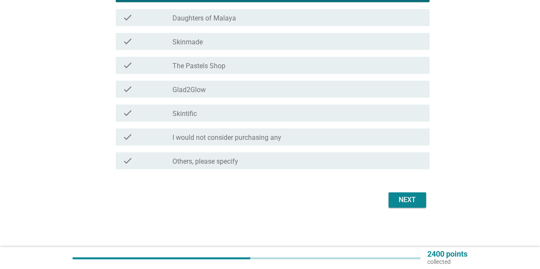
scroll to position [389, 0]
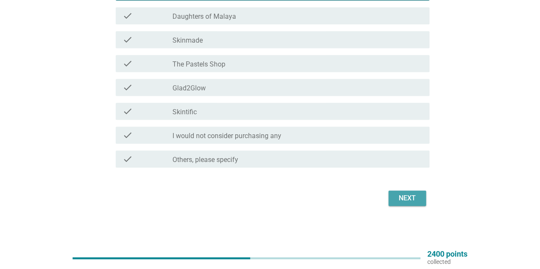
click at [403, 201] on div "Next" at bounding box center [407, 198] width 24 height 10
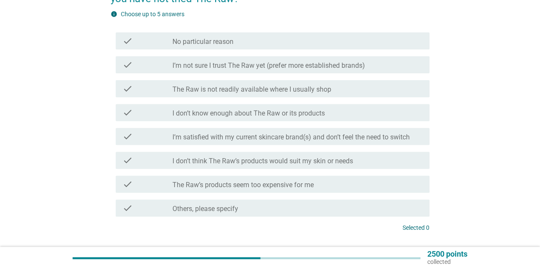
scroll to position [128, 0]
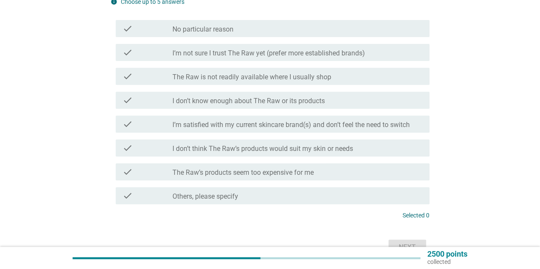
click at [186, 104] on label "I don’t know enough about The Raw or its products" at bounding box center [248, 101] width 152 height 9
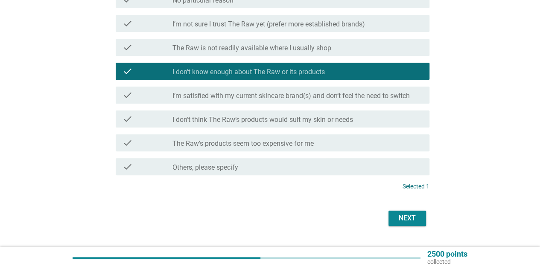
scroll to position [171, 0]
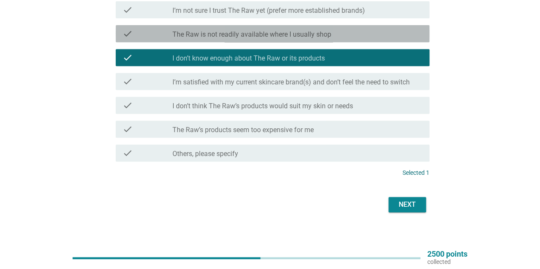
click at [293, 36] on label "The Raw is not readily available where I usually shop" at bounding box center [251, 34] width 159 height 9
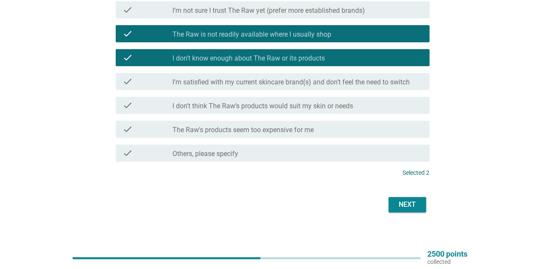
click at [333, 134] on div "check_box_outline_blank The Raw’s products seem too expensive for me" at bounding box center [297, 129] width 250 height 10
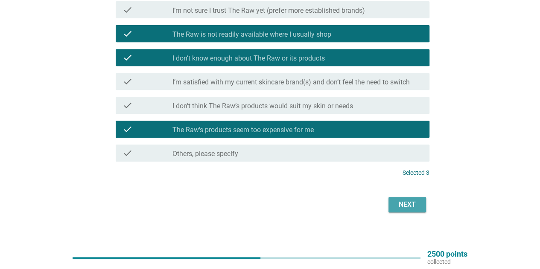
click at [398, 206] on div "Next" at bounding box center [407, 205] width 24 height 10
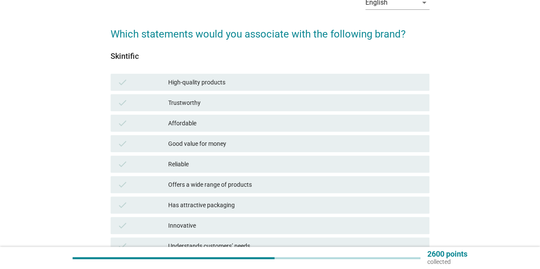
scroll to position [85, 0]
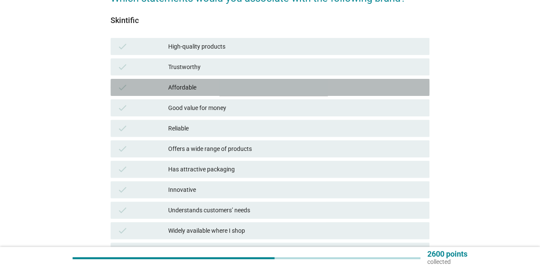
click at [217, 88] on div "Affordable" at bounding box center [295, 87] width 254 height 10
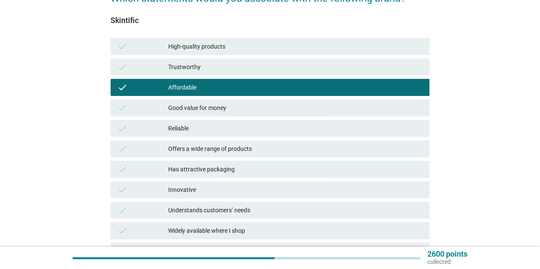
click at [213, 106] on div "Good value for money" at bounding box center [295, 108] width 254 height 10
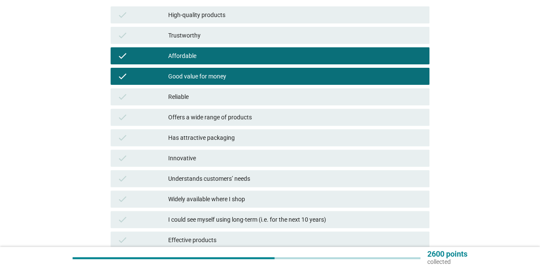
scroll to position [128, 0]
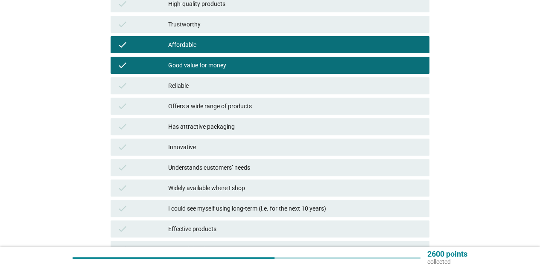
click at [317, 111] on div "Offers a wide range of products" at bounding box center [295, 106] width 254 height 10
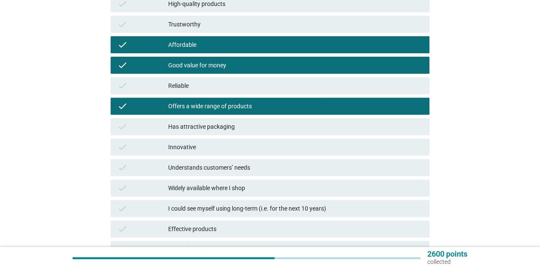
click at [304, 133] on div "check Has attractive packaging" at bounding box center [270, 126] width 319 height 17
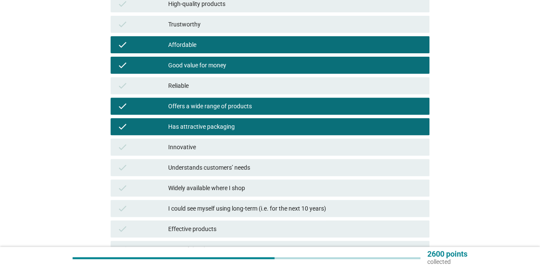
scroll to position [171, 0]
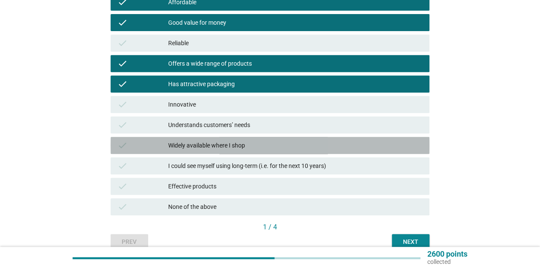
click at [285, 147] on div "Widely available where I shop" at bounding box center [295, 145] width 254 height 10
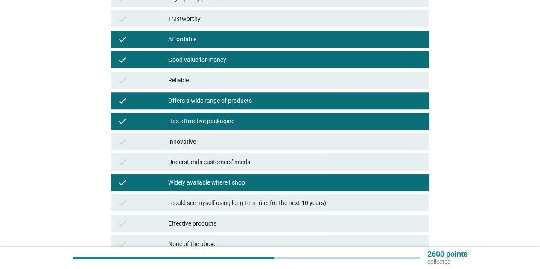
scroll to position [212, 0]
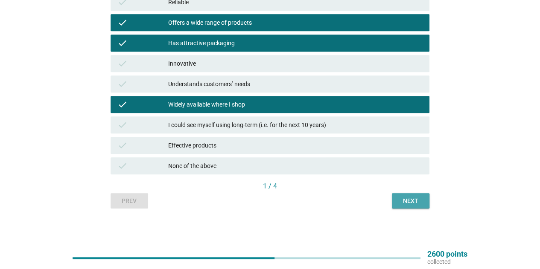
click at [410, 200] on div "Next" at bounding box center [411, 201] width 24 height 9
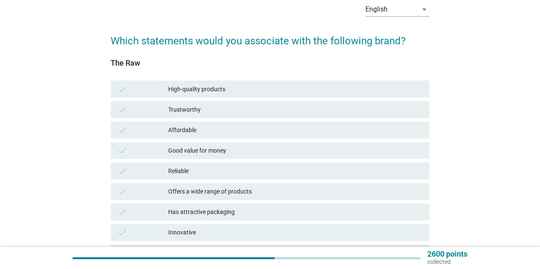
scroll to position [85, 0]
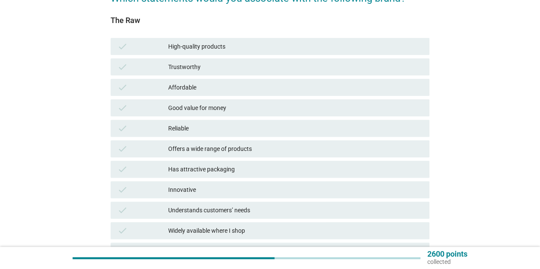
click at [208, 66] on div "Trustworthy" at bounding box center [295, 67] width 254 height 10
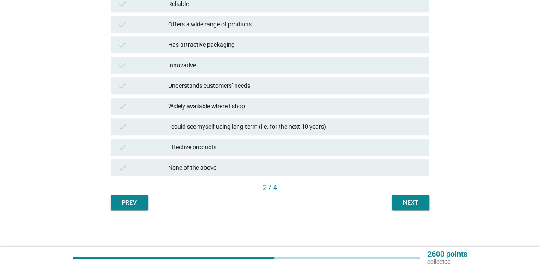
scroll to position [212, 0]
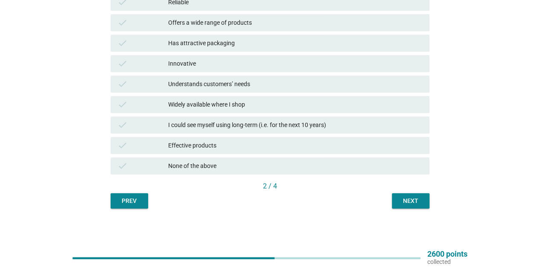
click at [411, 196] on button "Next" at bounding box center [411, 200] width 38 height 15
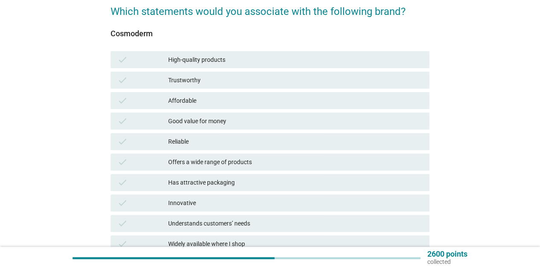
scroll to position [85, 0]
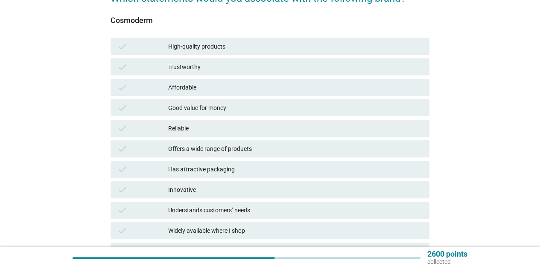
click at [246, 89] on div "Affordable" at bounding box center [295, 87] width 254 height 10
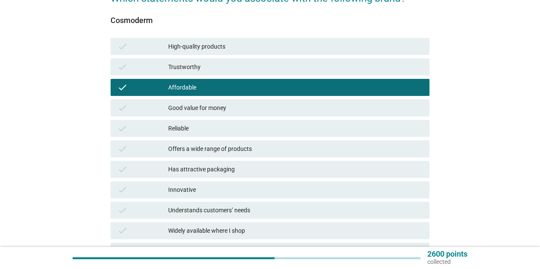
click at [259, 64] on div "Trustworthy" at bounding box center [295, 67] width 254 height 10
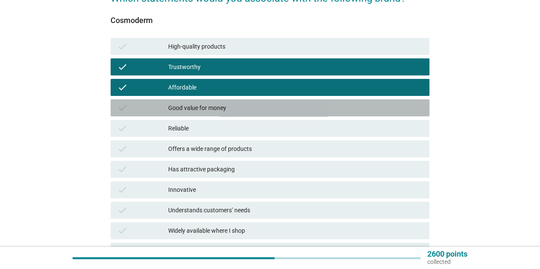
click at [234, 106] on div "Good value for money" at bounding box center [295, 108] width 254 height 10
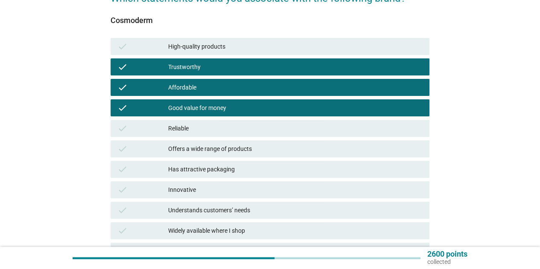
click at [221, 124] on div "Reliable" at bounding box center [295, 128] width 254 height 10
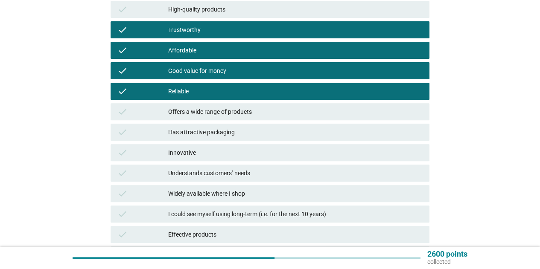
scroll to position [171, 0]
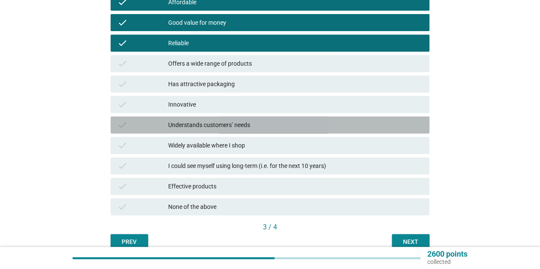
click at [288, 122] on div "Understands customers’ needs" at bounding box center [295, 125] width 254 height 10
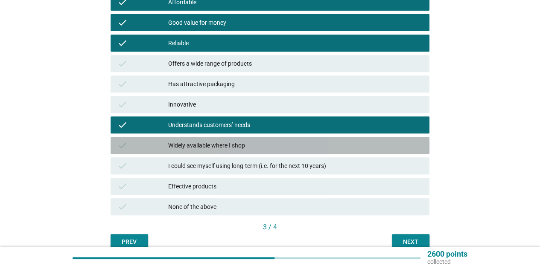
click at [246, 147] on div "Widely available where I shop" at bounding box center [295, 145] width 254 height 10
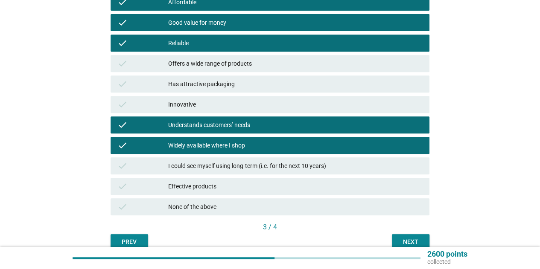
click at [286, 164] on div "I could see myself using long-term (i.e. for the next 10 years)" at bounding box center [295, 166] width 254 height 10
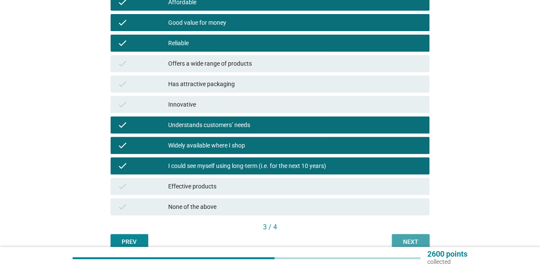
click at [410, 240] on div "Next" at bounding box center [411, 242] width 24 height 9
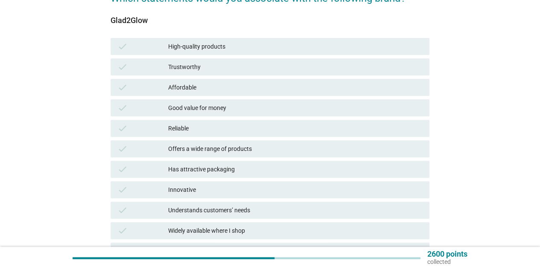
scroll to position [128, 0]
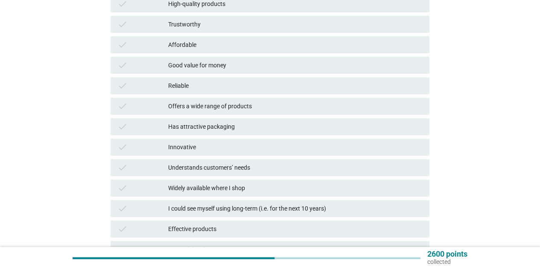
click at [274, 65] on div "Good value for money" at bounding box center [295, 65] width 254 height 10
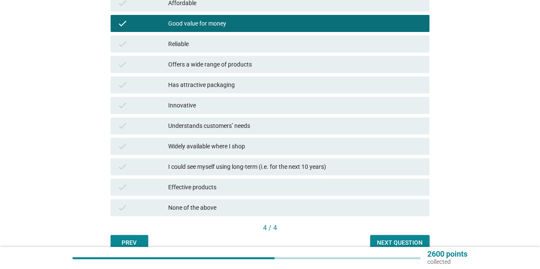
scroll to position [212, 0]
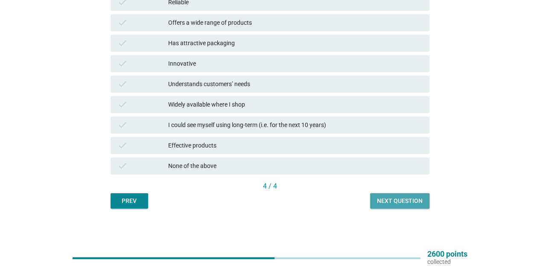
click at [407, 198] on div "Next question" at bounding box center [400, 201] width 46 height 9
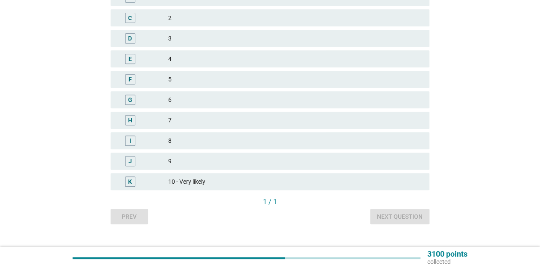
scroll to position [171, 0]
click at [167, 160] on div "J" at bounding box center [142, 161] width 51 height 10
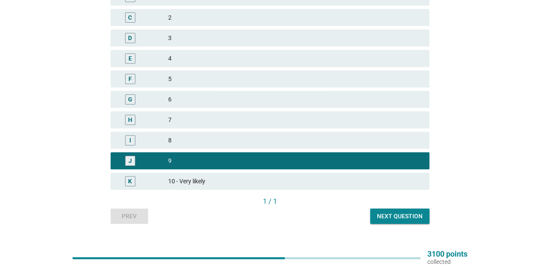
click at [397, 216] on div "Next question" at bounding box center [400, 216] width 46 height 9
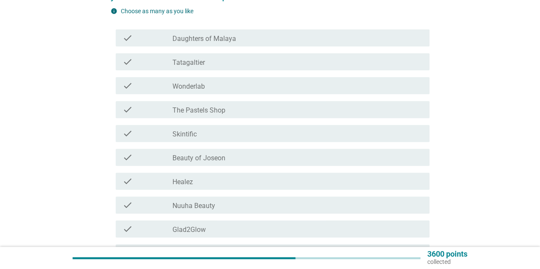
scroll to position [85, 0]
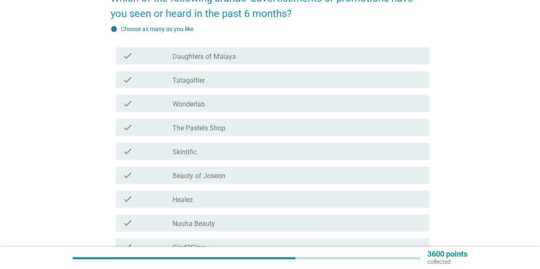
click at [258, 58] on div "check_box_outline_blank Daughters of Malaya" at bounding box center [297, 56] width 250 height 10
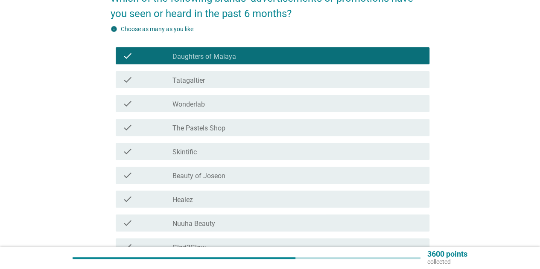
click at [214, 107] on div "check_box_outline_blank Wonderlab" at bounding box center [297, 104] width 250 height 10
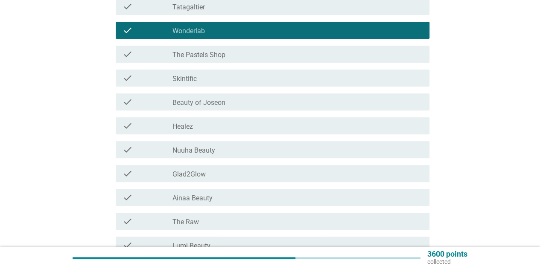
scroll to position [171, 0]
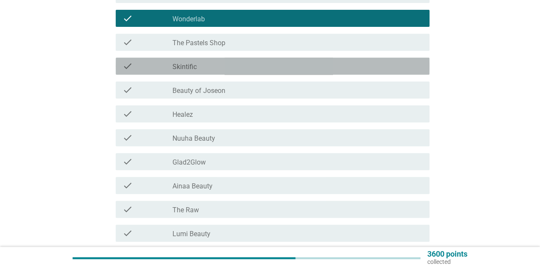
click at [236, 65] on div "check_box_outline_blank Skintific" at bounding box center [297, 66] width 250 height 10
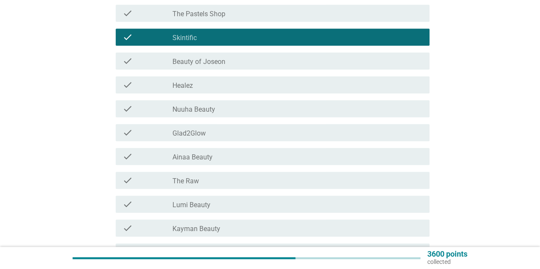
scroll to position [213, 0]
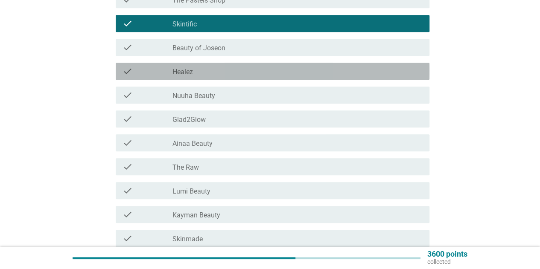
click at [248, 71] on div "check_box_outline_blank Healez" at bounding box center [297, 71] width 250 height 10
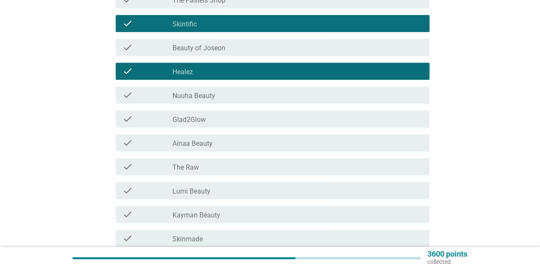
scroll to position [256, 0]
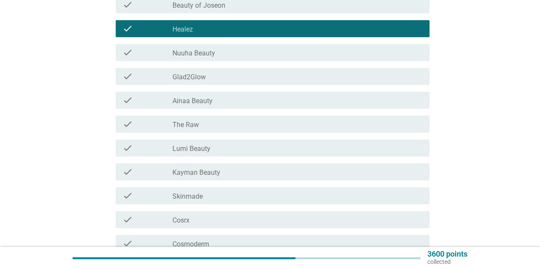
click at [234, 76] on div "check_box_outline_blank Glad2Glow" at bounding box center [297, 76] width 250 height 10
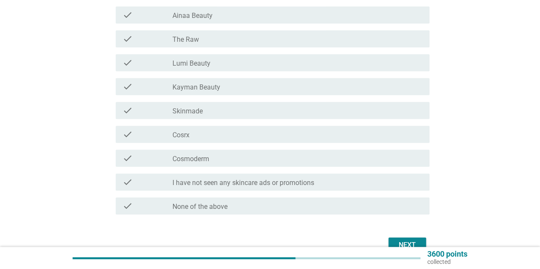
scroll to position [384, 0]
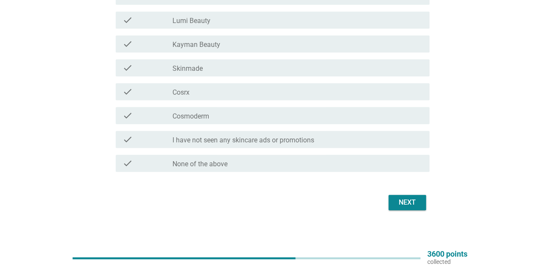
click at [413, 201] on div "Next" at bounding box center [407, 203] width 24 height 10
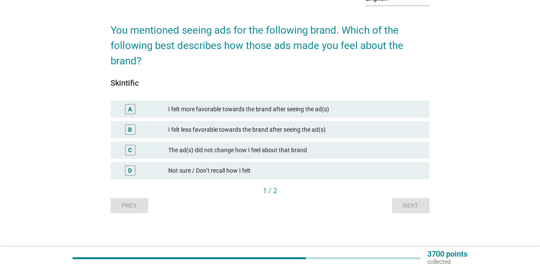
scroll to position [58, 0]
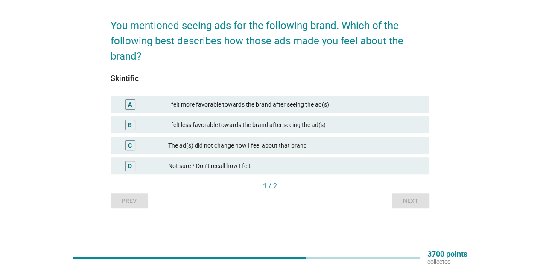
click at [277, 146] on div "The ad(s) did not change how I feel about that brand" at bounding box center [295, 145] width 254 height 10
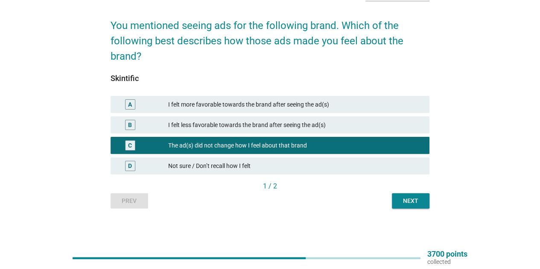
click at [365, 164] on div "Not sure / Don’t recall how I felt" at bounding box center [295, 166] width 254 height 10
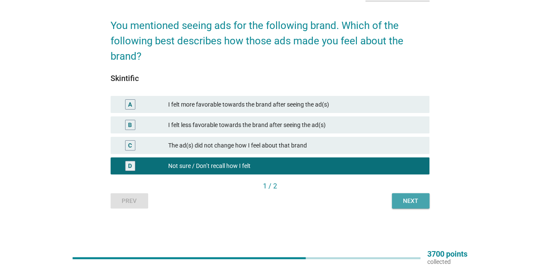
click at [416, 202] on div "Next" at bounding box center [411, 201] width 24 height 9
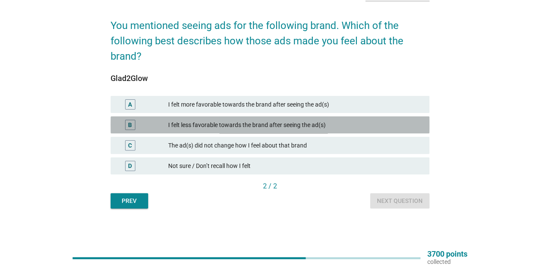
click at [278, 128] on div "I felt less favorable towards the brand after seeing the ad(s)" at bounding box center [295, 125] width 254 height 10
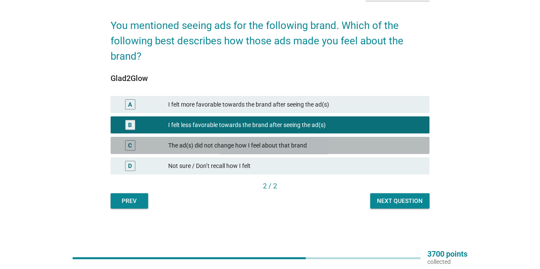
click at [278, 143] on div "The ad(s) did not change how I feel about that brand" at bounding box center [295, 145] width 254 height 10
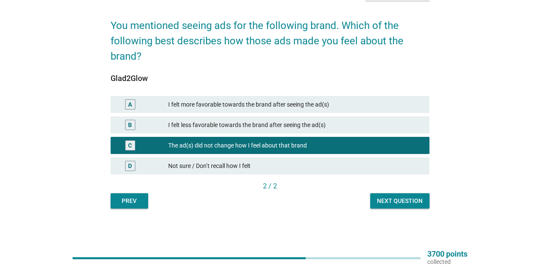
click at [412, 204] on div "Next question" at bounding box center [400, 201] width 46 height 9
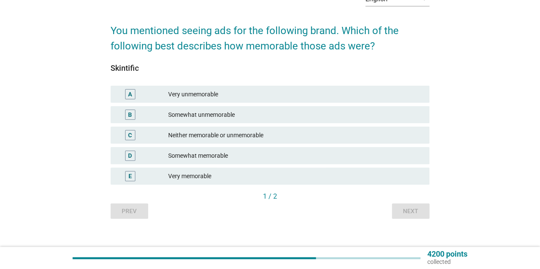
scroll to position [63, 0]
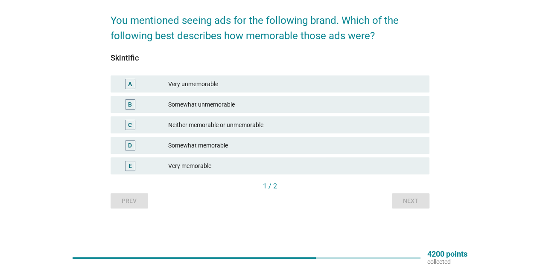
click at [202, 85] on div "Very unmemorable" at bounding box center [295, 84] width 254 height 10
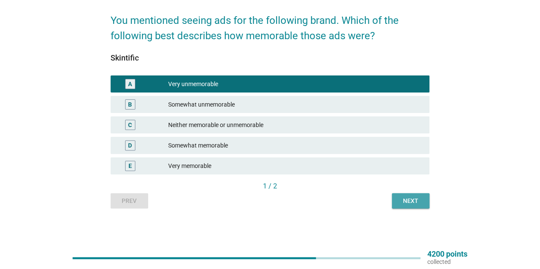
click at [415, 203] on div "Next" at bounding box center [411, 201] width 24 height 9
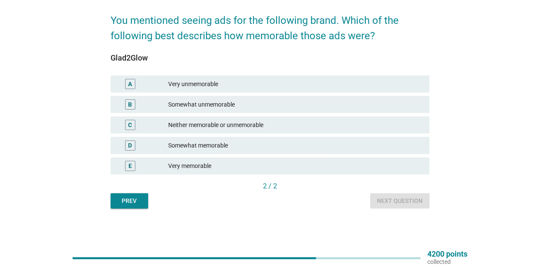
click at [353, 86] on div "Very unmemorable" at bounding box center [295, 84] width 254 height 10
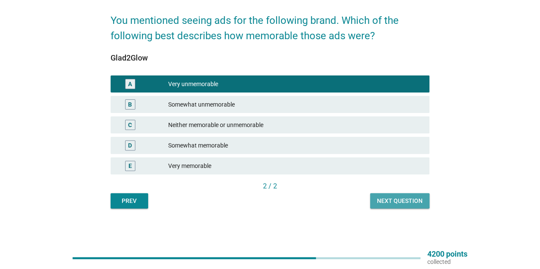
click at [415, 207] on button "Next question" at bounding box center [399, 200] width 59 height 15
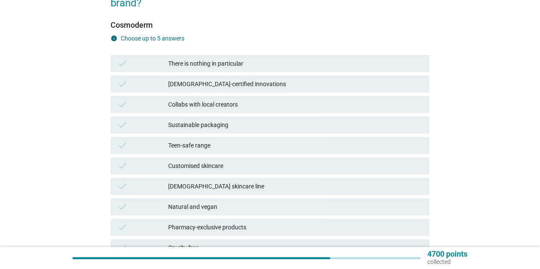
scroll to position [128, 0]
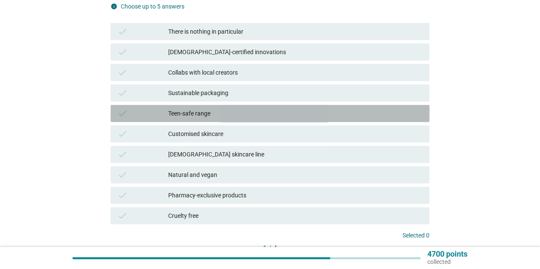
click at [203, 117] on div "Teen-safe range" at bounding box center [295, 113] width 254 height 10
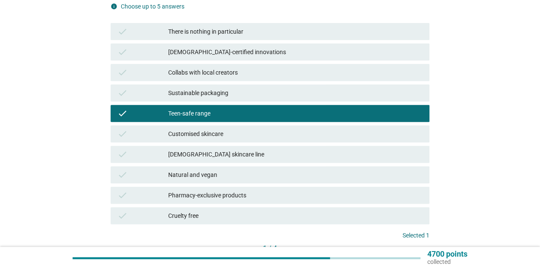
click at [207, 135] on div "Customised skincare" at bounding box center [295, 134] width 254 height 10
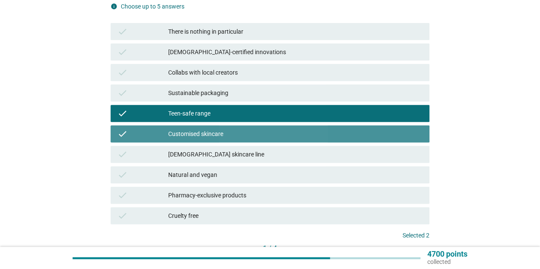
click at [207, 135] on div "Customised skincare" at bounding box center [295, 134] width 254 height 10
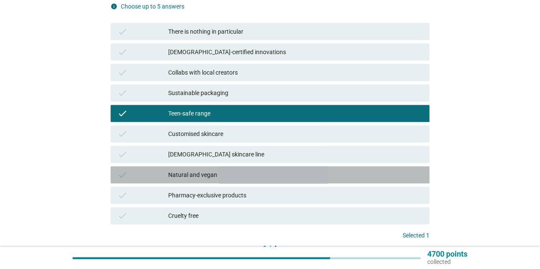
click at [206, 177] on div "Natural and vegan" at bounding box center [295, 175] width 254 height 10
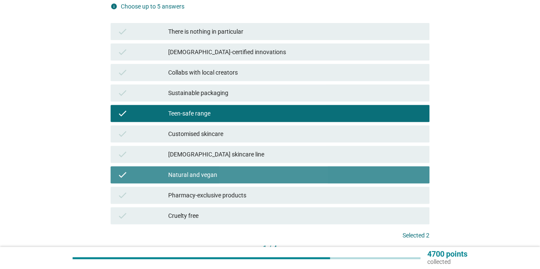
click at [206, 177] on div "Natural and vegan" at bounding box center [295, 175] width 254 height 10
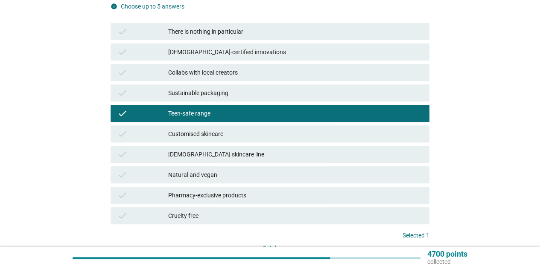
click at [205, 192] on div "Pharmacy-exclusive products" at bounding box center [295, 195] width 254 height 10
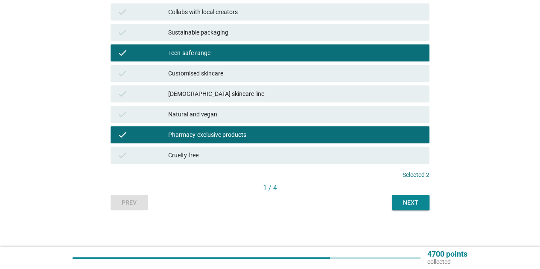
scroll to position [190, 0]
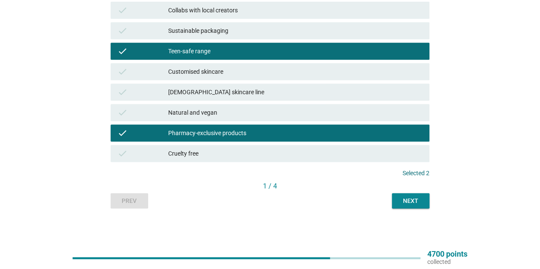
click at [270, 160] on div "check Cruelty free" at bounding box center [270, 153] width 319 height 17
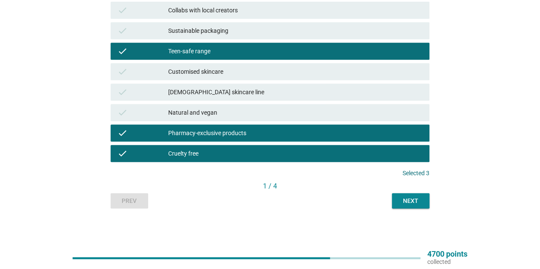
click at [406, 201] on div "Next" at bounding box center [411, 201] width 24 height 9
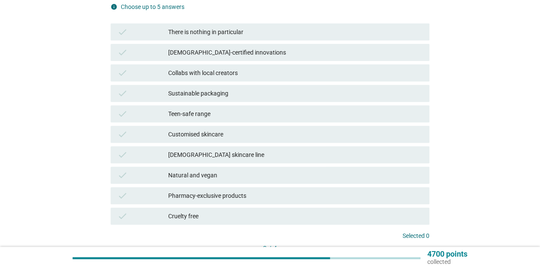
scroll to position [128, 0]
click at [287, 29] on div "There is nothing in particular" at bounding box center [295, 31] width 254 height 10
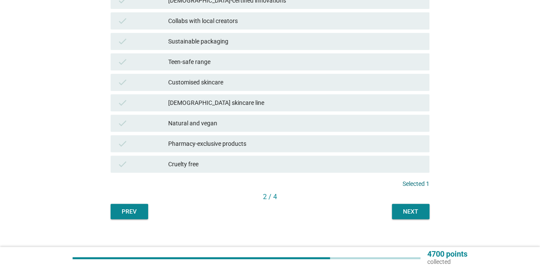
scroll to position [190, 0]
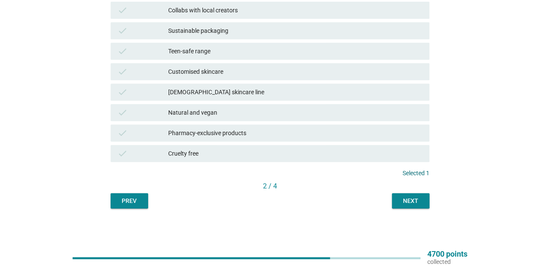
click at [418, 201] on div "Next" at bounding box center [411, 201] width 24 height 9
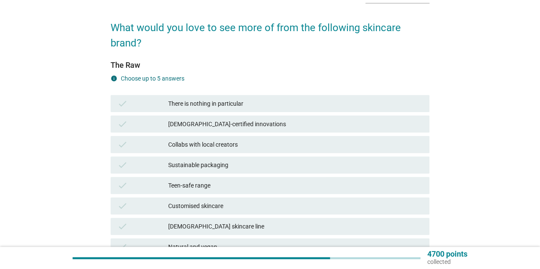
scroll to position [43, 0]
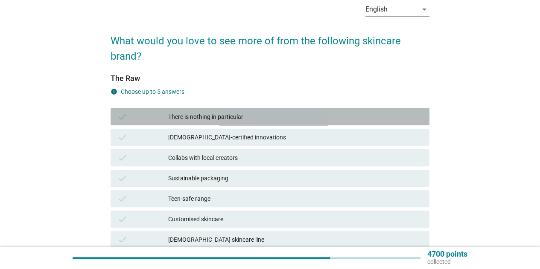
click at [237, 119] on div "There is nothing in particular" at bounding box center [295, 117] width 254 height 10
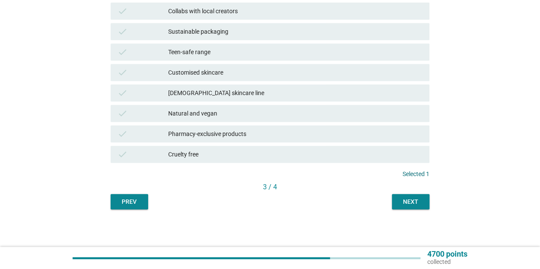
scroll to position [190, 0]
click at [408, 199] on div "Next" at bounding box center [411, 201] width 24 height 9
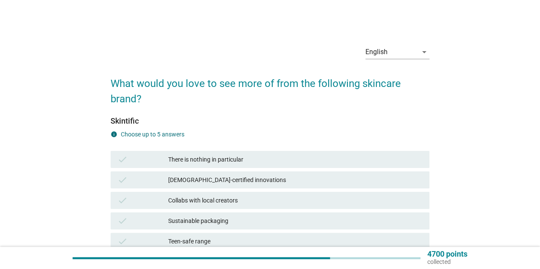
scroll to position [85, 0]
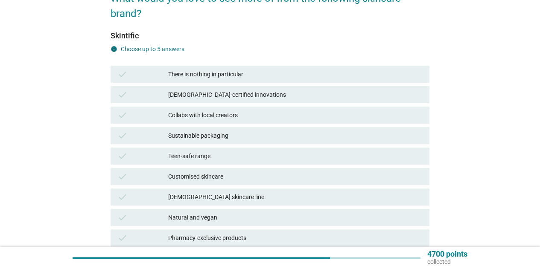
click at [190, 157] on div "Teen-safe range" at bounding box center [295, 156] width 254 height 10
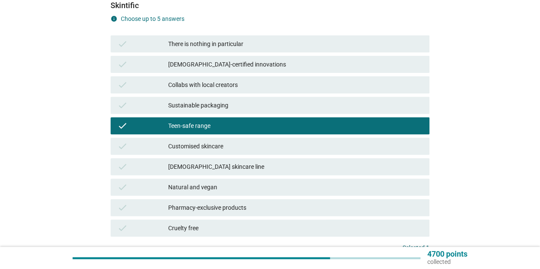
scroll to position [171, 0]
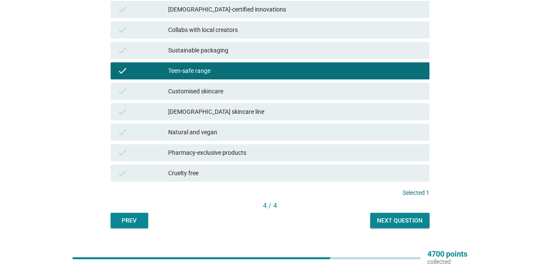
click at [242, 153] on div "Pharmacy-exclusive products" at bounding box center [295, 153] width 254 height 10
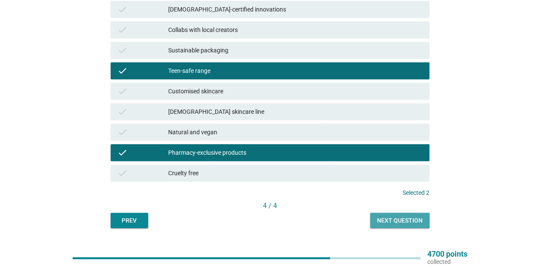
click at [403, 218] on div "Next question" at bounding box center [400, 220] width 46 height 9
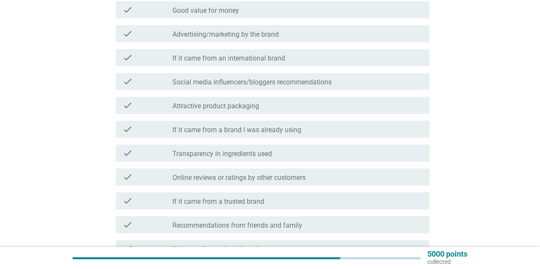
click at [272, 13] on div "check_box_outline_blank Good value for money" at bounding box center [297, 10] width 250 height 10
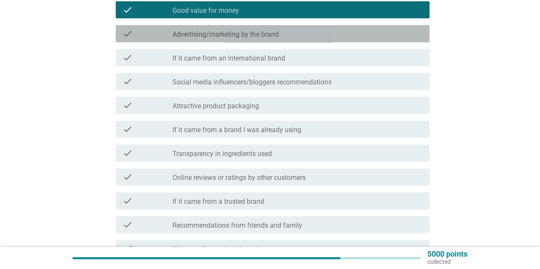
click at [260, 31] on label "Advertising/marketing by the brand" at bounding box center [225, 34] width 106 height 9
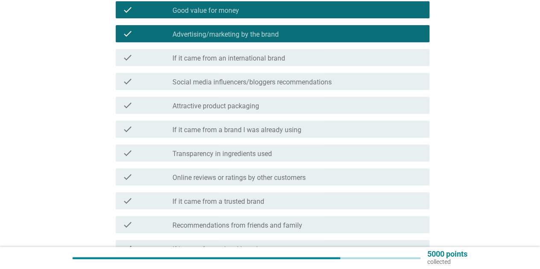
scroll to position [213, 0]
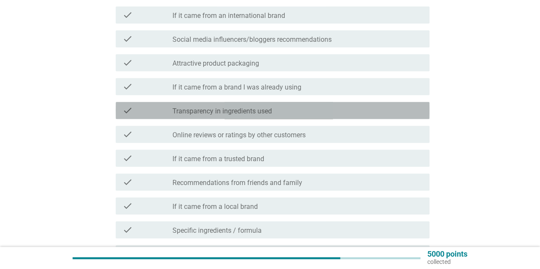
click at [233, 113] on label "Transparency in ingredients used" at bounding box center [221, 111] width 99 height 9
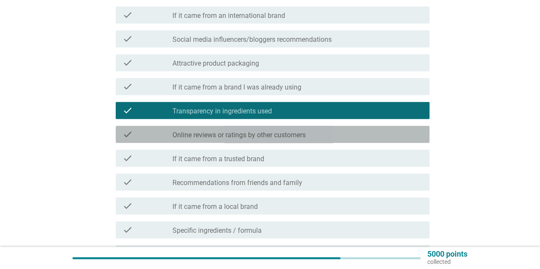
click at [234, 134] on label "Online reviews or ratings by other customers" at bounding box center [238, 135] width 133 height 9
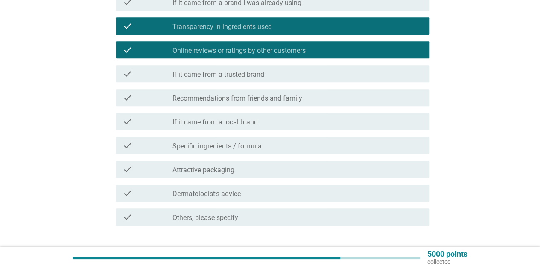
scroll to position [299, 0]
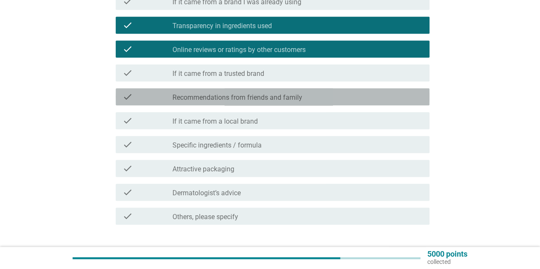
click at [307, 95] on div "check_box_outline_blank Recommendations from friends and family" at bounding box center [297, 97] width 250 height 10
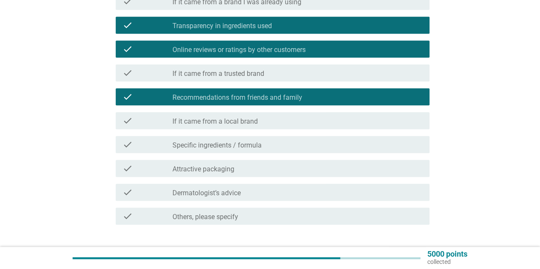
click at [256, 143] on label "Specific ingredients / formula" at bounding box center [216, 145] width 89 height 9
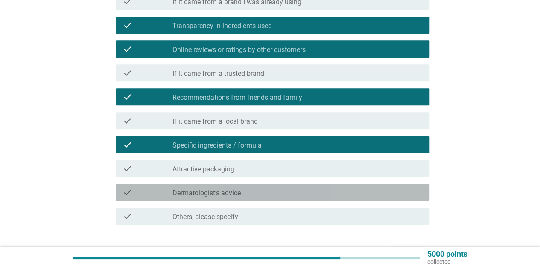
click at [244, 192] on div "check_box_outline_blank Dermatologist’s advice" at bounding box center [297, 192] width 250 height 10
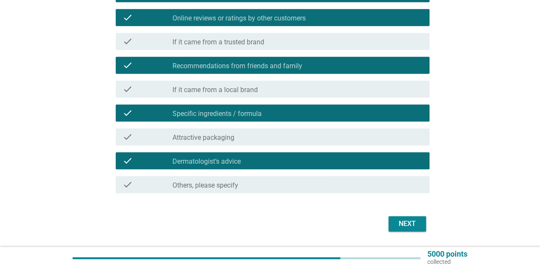
scroll to position [356, 0]
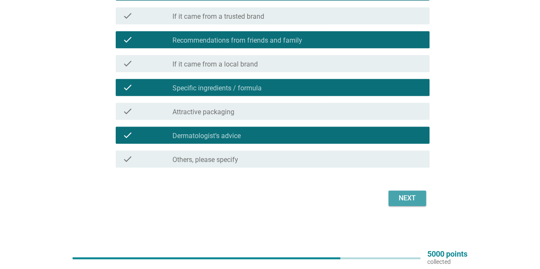
click at [415, 200] on div "Next" at bounding box center [407, 198] width 24 height 10
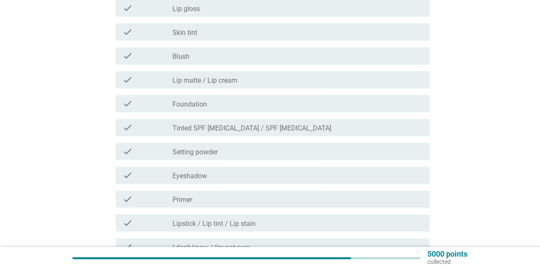
scroll to position [171, 0]
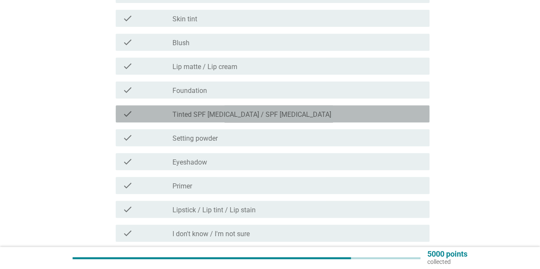
click at [346, 112] on div "check_box_outline_blank Tinted SPF [MEDICAL_DATA] / SPF [MEDICAL_DATA]" at bounding box center [297, 114] width 250 height 10
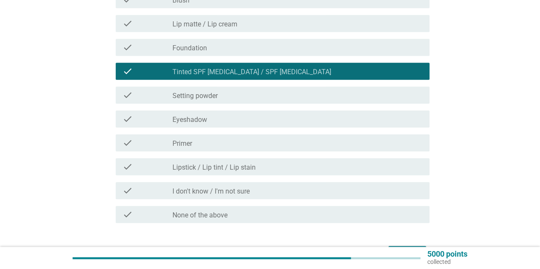
scroll to position [256, 0]
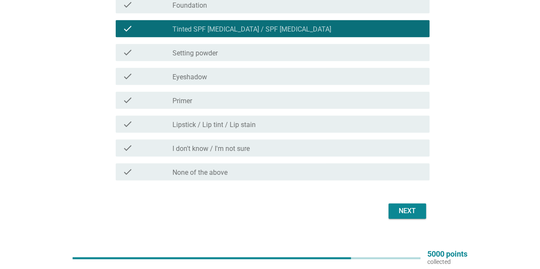
click at [320, 127] on div "check_box_outline_blank Lipstick / Lip tint / Lip stain" at bounding box center [297, 124] width 250 height 10
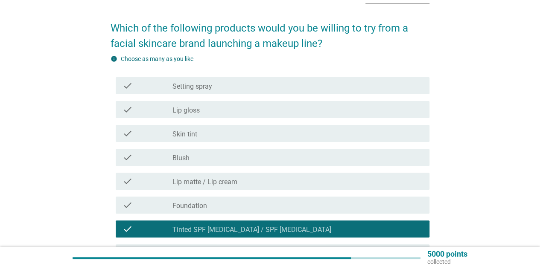
scroll to position [43, 0]
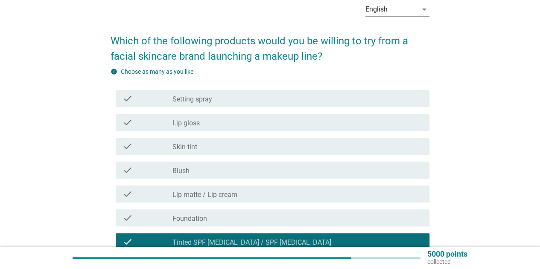
click at [323, 96] on div "check_box_outline_blank Setting spray" at bounding box center [297, 99] width 250 height 10
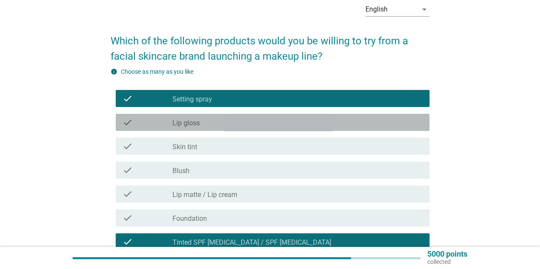
click at [320, 126] on div "check_box_outline_blank Lip gloss" at bounding box center [297, 122] width 250 height 10
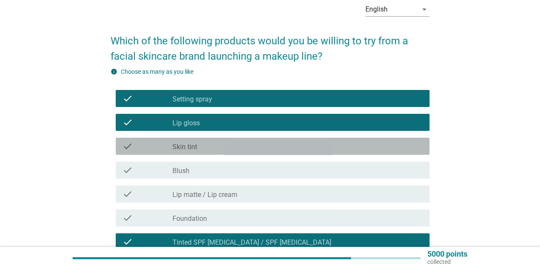
click at [307, 147] on div "check_box_outline_blank Skin tint" at bounding box center [297, 146] width 250 height 10
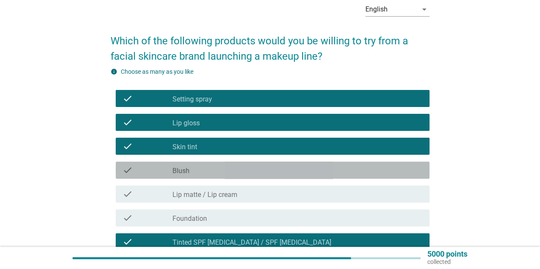
drag, startPoint x: 292, startPoint y: 170, endPoint x: 288, endPoint y: 179, distance: 10.1
click at [291, 173] on div "check_box_outline_blank Blush" at bounding box center [297, 170] width 250 height 10
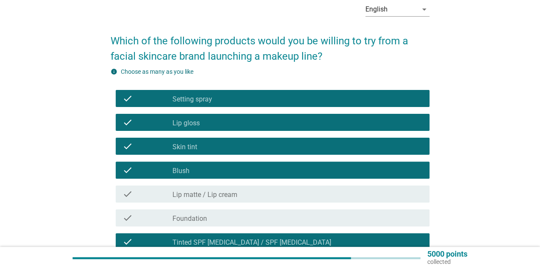
drag, startPoint x: 280, startPoint y: 195, endPoint x: 278, endPoint y: 200, distance: 6.1
click at [280, 195] on div "check_box_outline_blank Lip matte / Lip cream" at bounding box center [297, 194] width 250 height 10
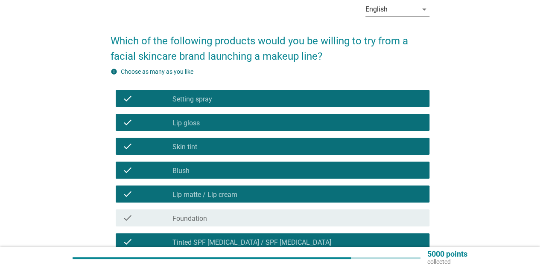
click at [271, 218] on div "check_box_outline_blank Foundation" at bounding box center [297, 218] width 250 height 10
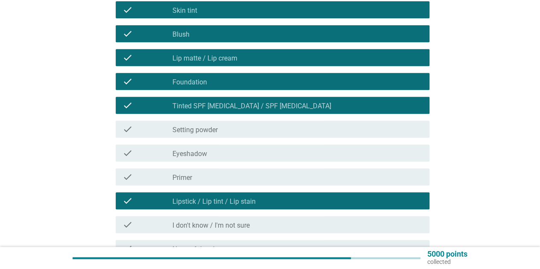
scroll to position [213, 0]
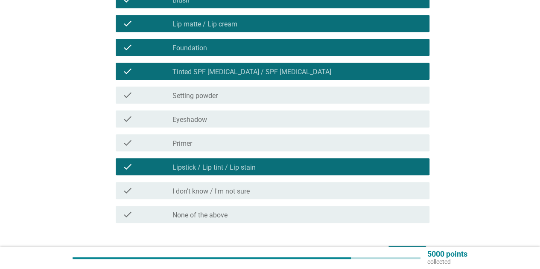
click at [280, 99] on div "check_box_outline_blank Setting powder" at bounding box center [297, 95] width 250 height 10
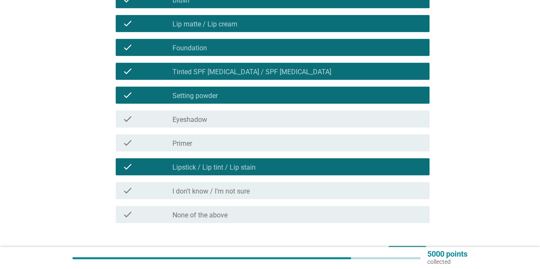
drag, startPoint x: 272, startPoint y: 117, endPoint x: 268, endPoint y: 126, distance: 9.5
click at [272, 118] on div "check_box_outline_blank Eyeshadow" at bounding box center [297, 119] width 250 height 10
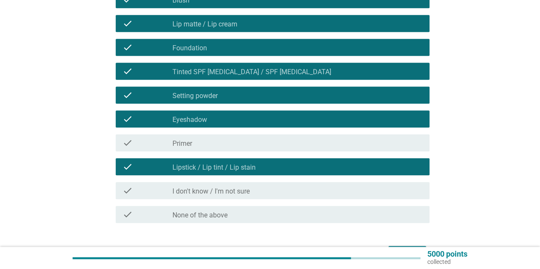
click at [259, 144] on div "check_box_outline_blank Primer" at bounding box center [297, 143] width 250 height 10
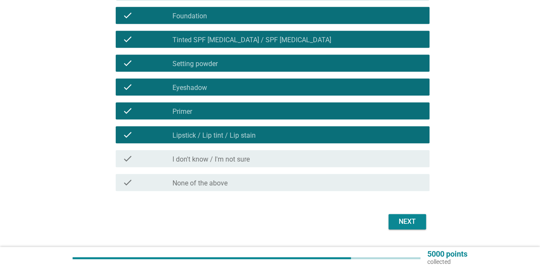
scroll to position [269, 0]
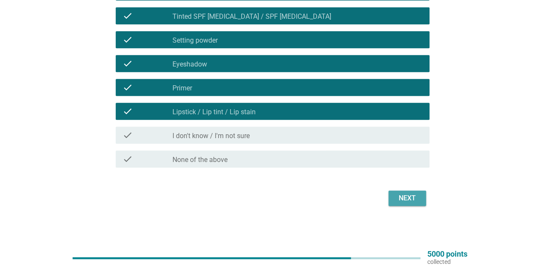
click at [412, 197] on div "Next" at bounding box center [407, 198] width 24 height 10
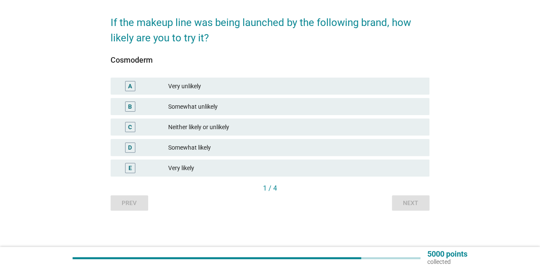
scroll to position [63, 0]
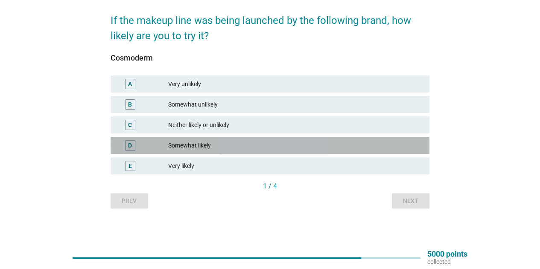
drag, startPoint x: 234, startPoint y: 148, endPoint x: 257, endPoint y: 154, distance: 23.9
click at [234, 148] on div "Somewhat likely" at bounding box center [295, 145] width 254 height 10
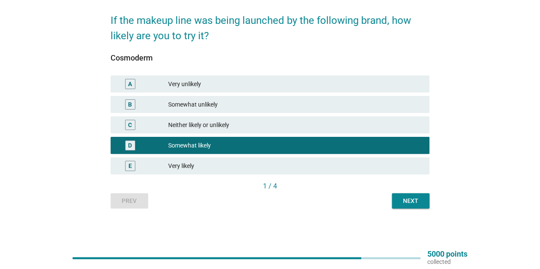
click at [406, 201] on div "Next" at bounding box center [411, 201] width 24 height 9
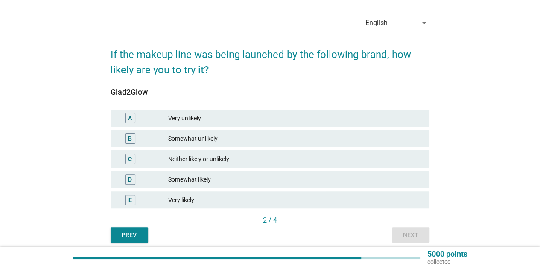
scroll to position [43, 0]
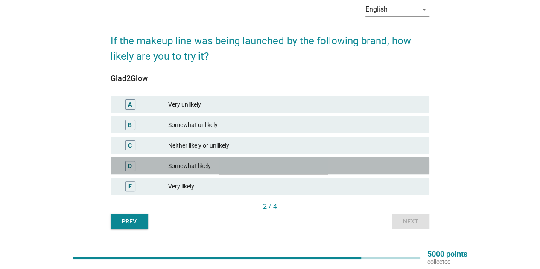
click at [202, 167] on div "Somewhat likely" at bounding box center [295, 166] width 254 height 10
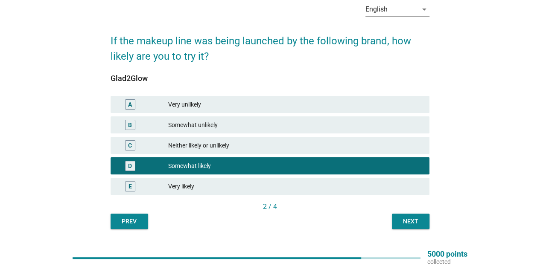
click at [416, 225] on div "Next" at bounding box center [411, 221] width 24 height 9
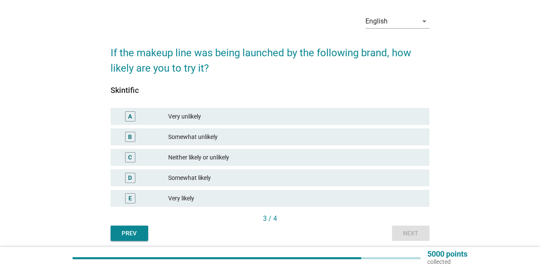
scroll to position [63, 0]
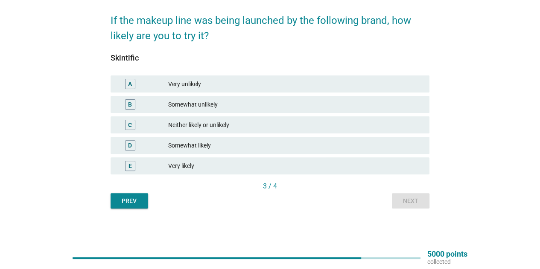
click at [275, 143] on div "Somewhat likely" at bounding box center [295, 145] width 254 height 10
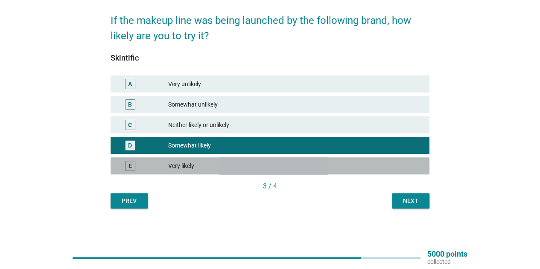
click at [272, 167] on div "Very likely" at bounding box center [295, 166] width 254 height 10
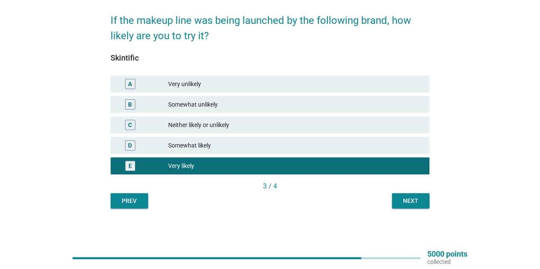
click at [425, 204] on button "Next" at bounding box center [411, 200] width 38 height 15
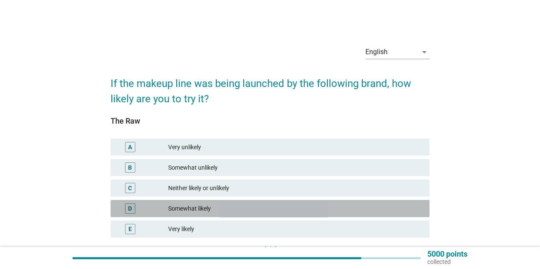
click at [281, 211] on div "Somewhat likely" at bounding box center [295, 209] width 254 height 10
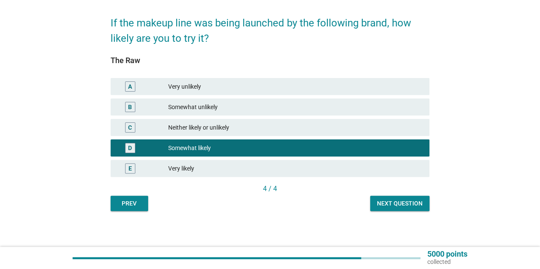
scroll to position [63, 0]
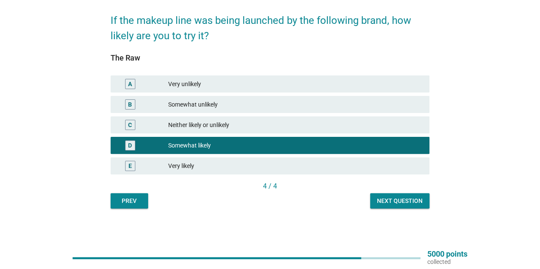
click at [402, 203] on div "Next question" at bounding box center [400, 201] width 46 height 9
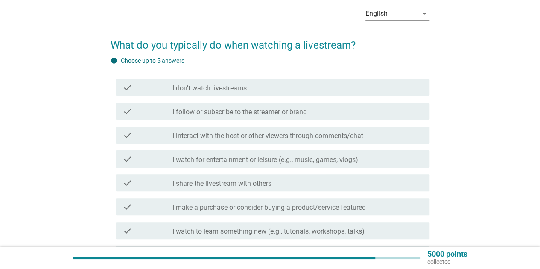
scroll to position [85, 0]
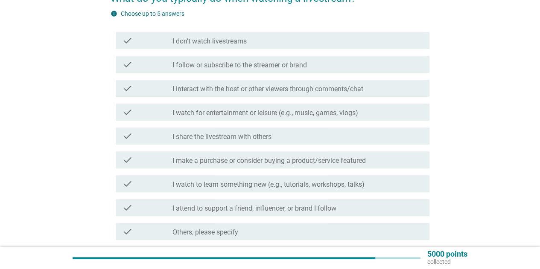
click at [294, 66] on label "I follow or subscribe to the streamer or brand" at bounding box center [239, 65] width 134 height 9
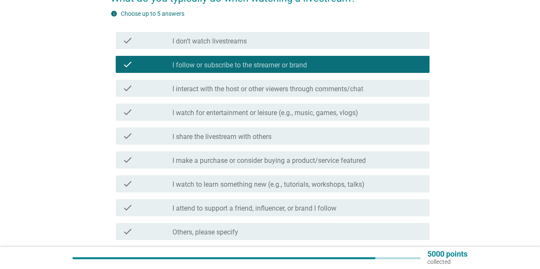
click at [294, 85] on label "I interact with the host or other viewers through comments/chat" at bounding box center [267, 89] width 191 height 9
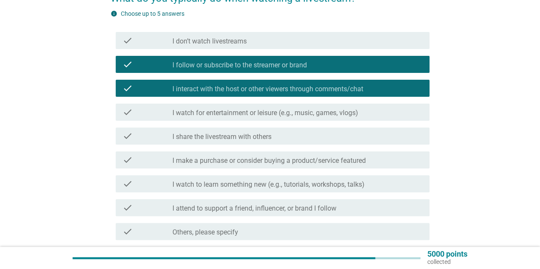
click at [288, 113] on label "I watch for entertainment or leisure (e.g., music, games, vlogs)" at bounding box center [265, 113] width 186 height 9
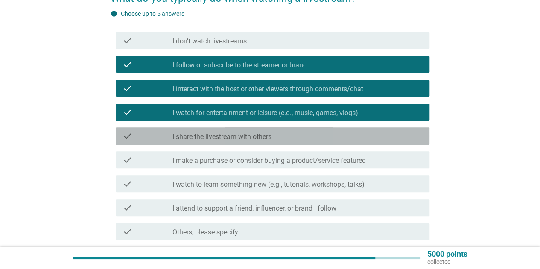
click at [280, 140] on div "check_box_outline_blank I share the livestream with others" at bounding box center [297, 136] width 250 height 10
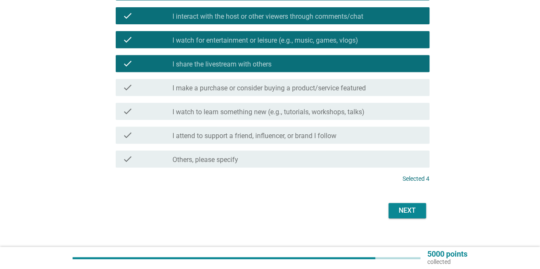
scroll to position [170, 0]
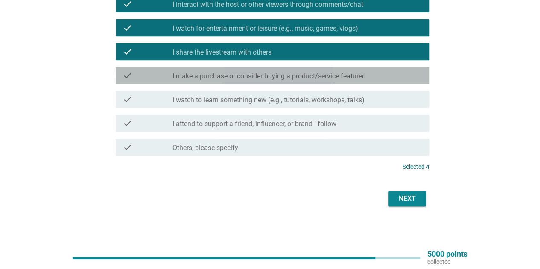
click at [307, 77] on label "I make a purchase or consider buying a product/service featured" at bounding box center [268, 76] width 193 height 9
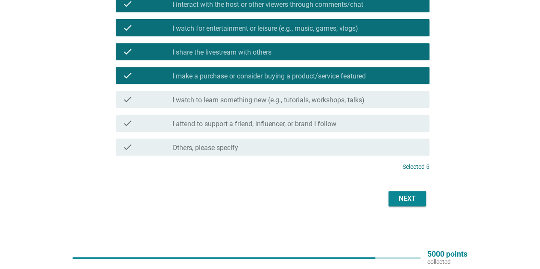
click at [305, 104] on label "I watch to learn something new (e.g., tutorials, workshops, talks)" at bounding box center [268, 100] width 192 height 9
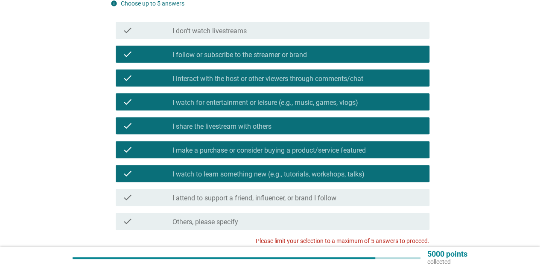
scroll to position [85, 0]
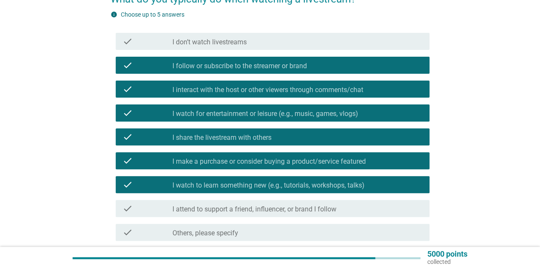
click at [335, 65] on div "check_box I follow or subscribe to the streamer or brand" at bounding box center [297, 65] width 250 height 10
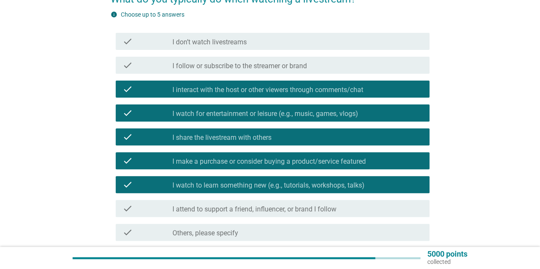
scroll to position [170, 0]
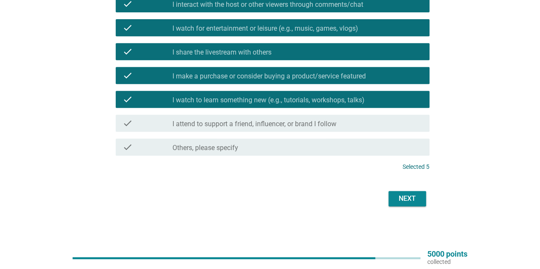
click at [399, 201] on div "Next" at bounding box center [407, 199] width 24 height 10
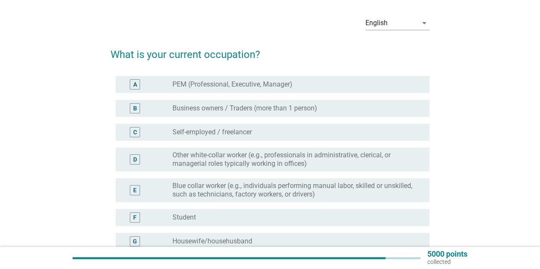
scroll to position [43, 0]
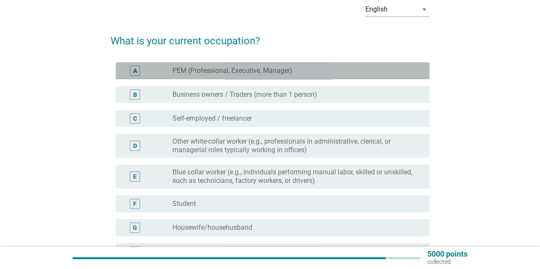
click at [313, 74] on div "radio_button_unchecked PEM (Professional, Executive, Manager)" at bounding box center [293, 71] width 243 height 9
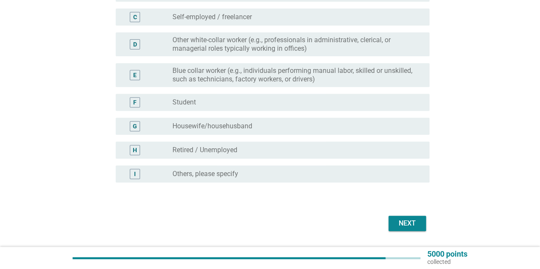
scroll to position [169, 0]
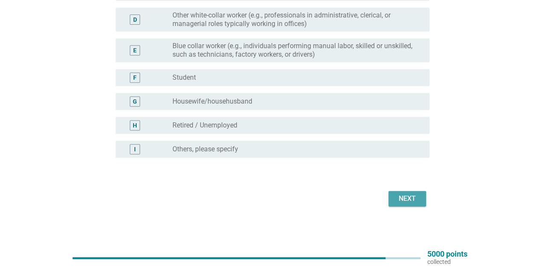
click at [404, 200] on div "Next" at bounding box center [407, 199] width 24 height 10
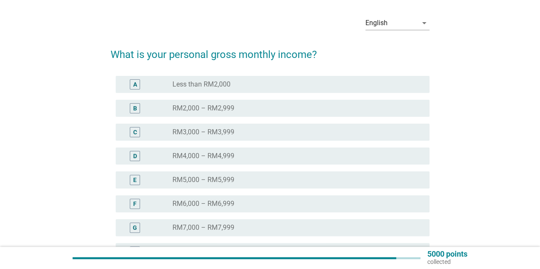
scroll to position [43, 0]
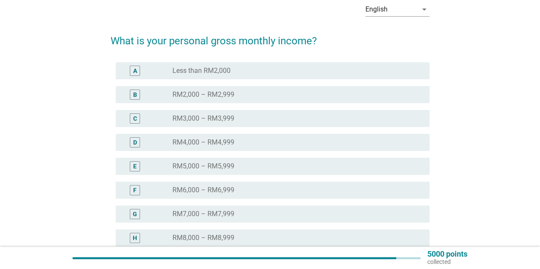
click at [232, 120] on label "RM3,000 – RM3,999" at bounding box center [203, 118] width 62 height 9
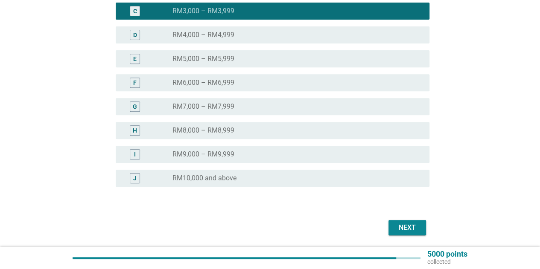
scroll to position [179, 0]
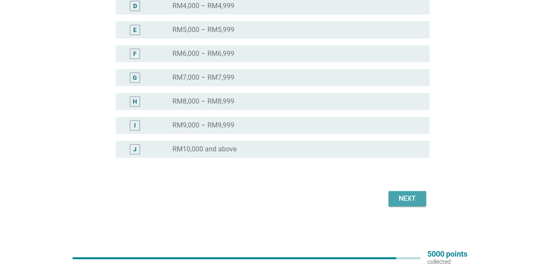
click at [419, 197] on div "Next" at bounding box center [407, 199] width 24 height 10
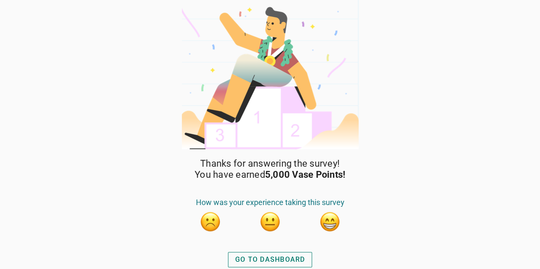
scroll to position [1, 0]
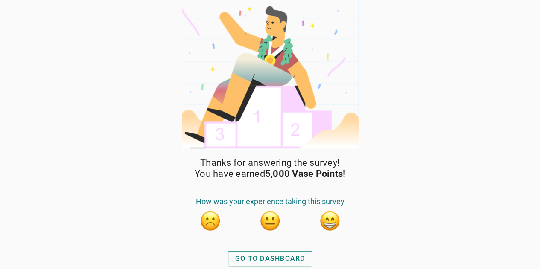
click at [326, 223] on button "button" at bounding box center [329, 220] width 21 height 21
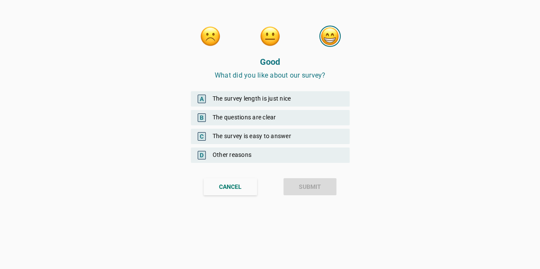
drag, startPoint x: 291, startPoint y: 100, endPoint x: 297, endPoint y: 118, distance: 19.0
click at [291, 100] on div "A The survey length is just nice" at bounding box center [270, 98] width 159 height 15
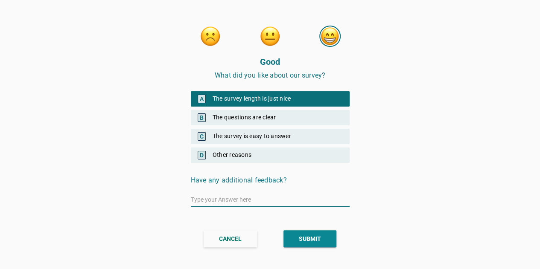
click at [319, 236] on div "SUBMIT" at bounding box center [310, 239] width 22 height 9
